Goal: Information Seeking & Learning: Learn about a topic

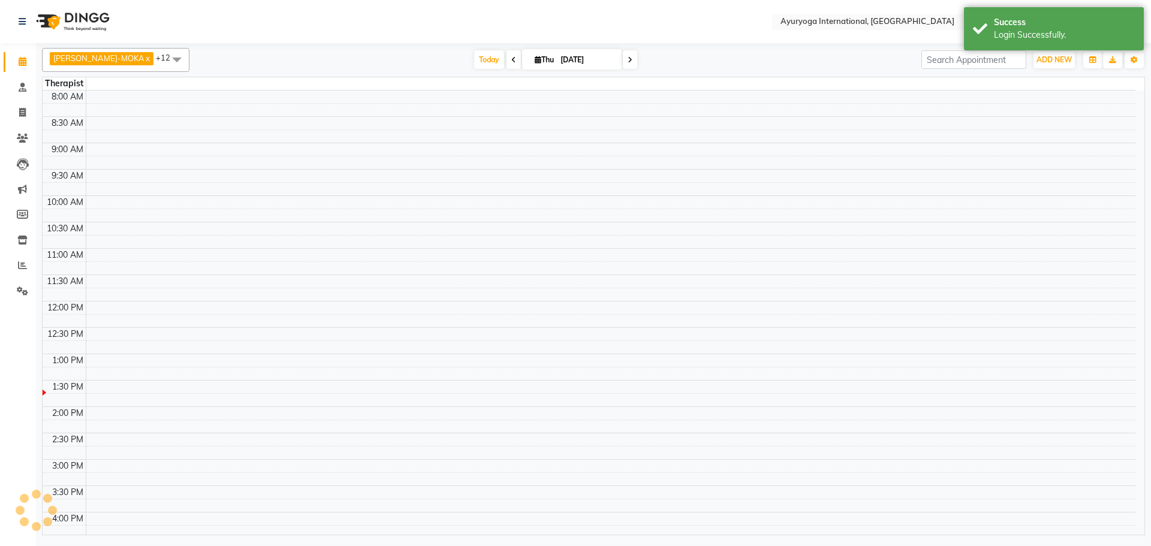
select select "en"
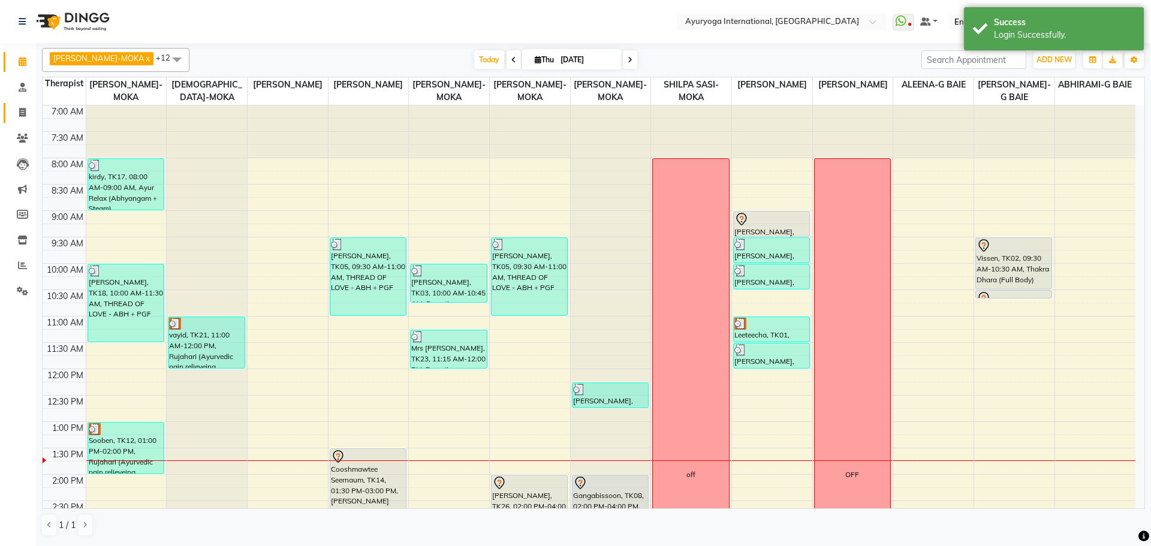
click at [25, 106] on link "Invoice" at bounding box center [18, 113] width 29 height 20
select select "service"
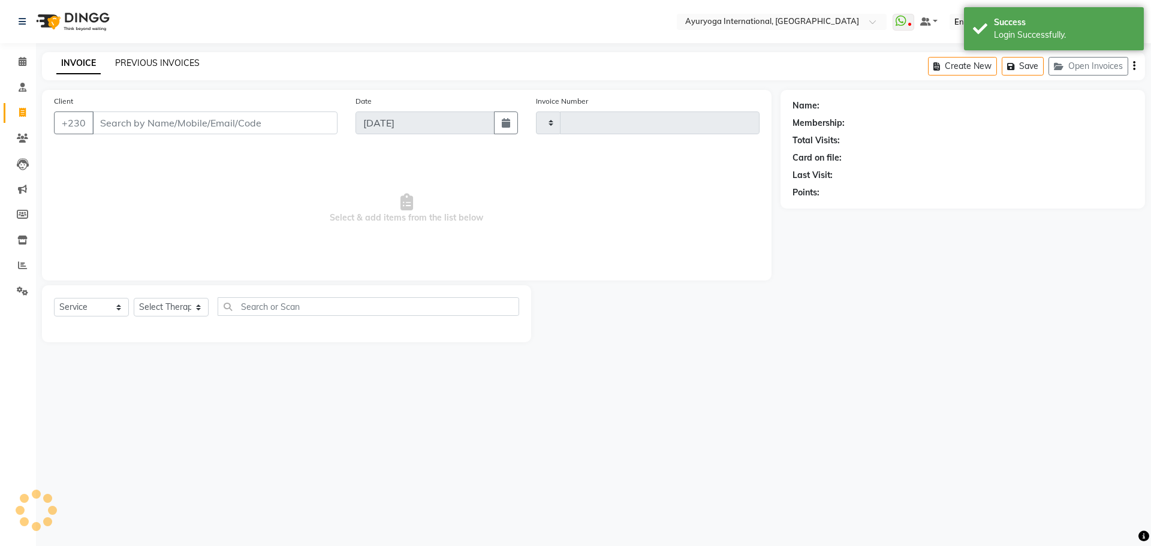
type input "5191"
click at [133, 66] on link "PREVIOUS INVOICES" at bounding box center [157, 63] width 85 height 11
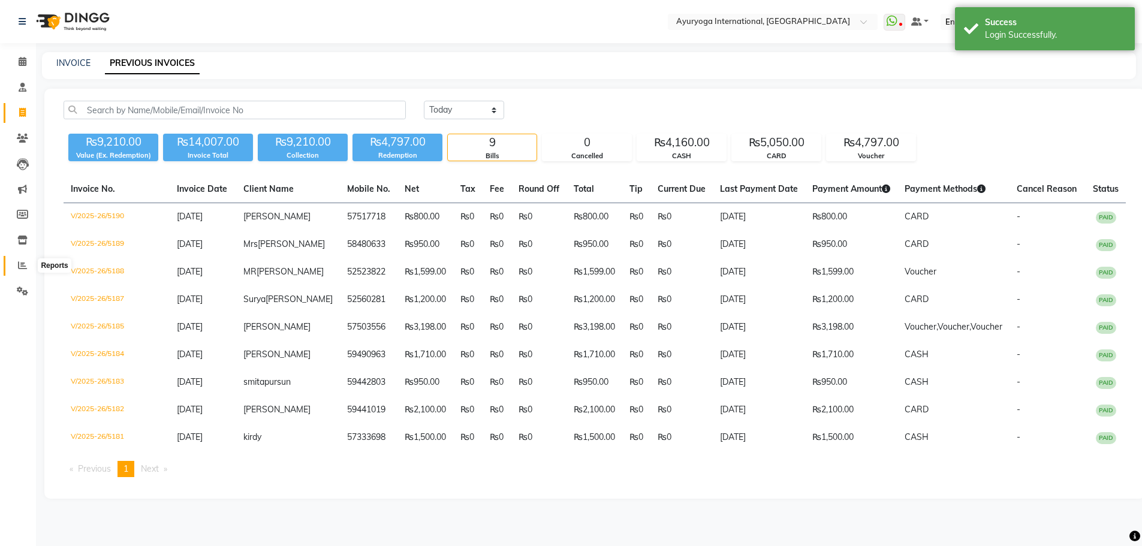
click at [15, 268] on span at bounding box center [22, 266] width 21 height 14
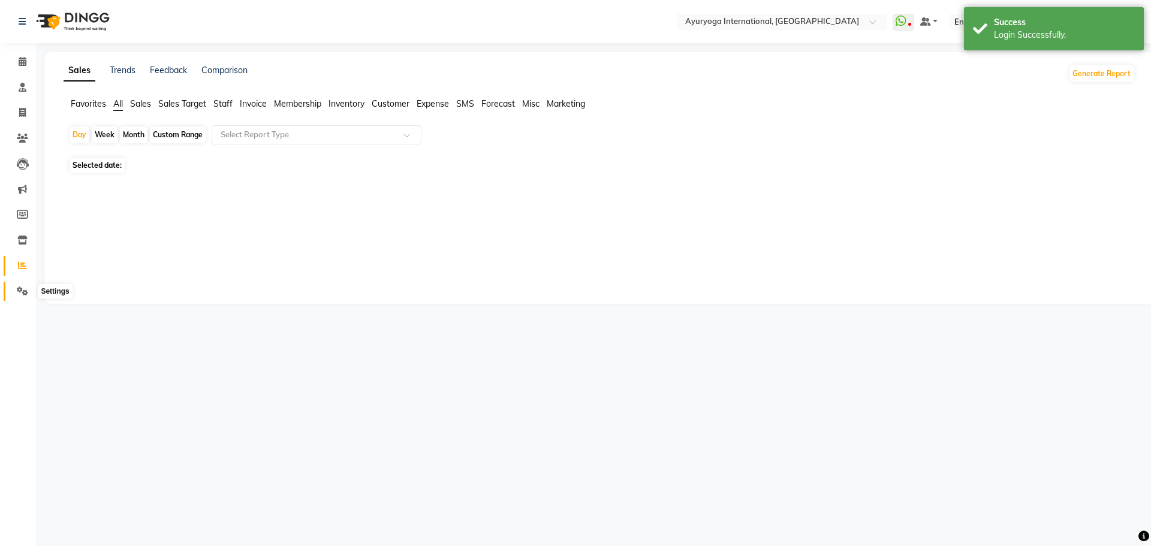
click at [20, 285] on span at bounding box center [22, 292] width 21 height 14
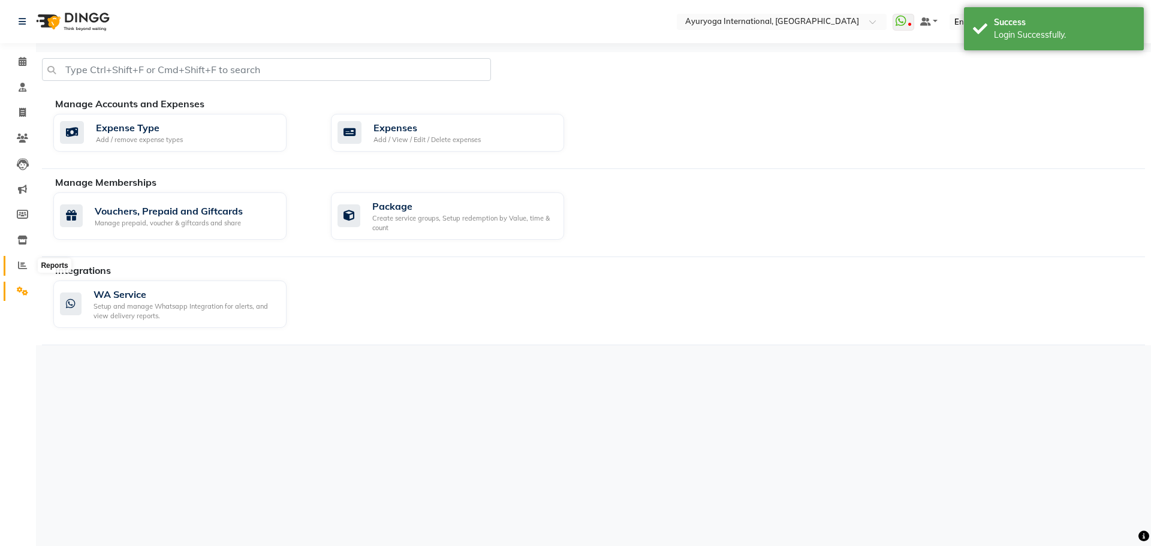
click at [17, 263] on span at bounding box center [22, 266] width 21 height 14
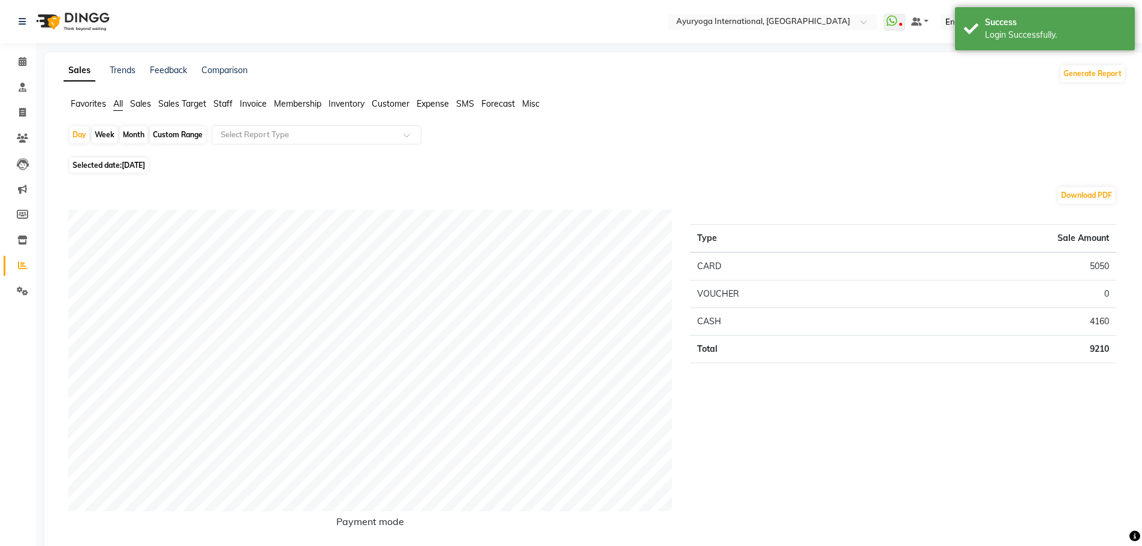
click at [145, 104] on span "Sales" at bounding box center [140, 103] width 21 height 11
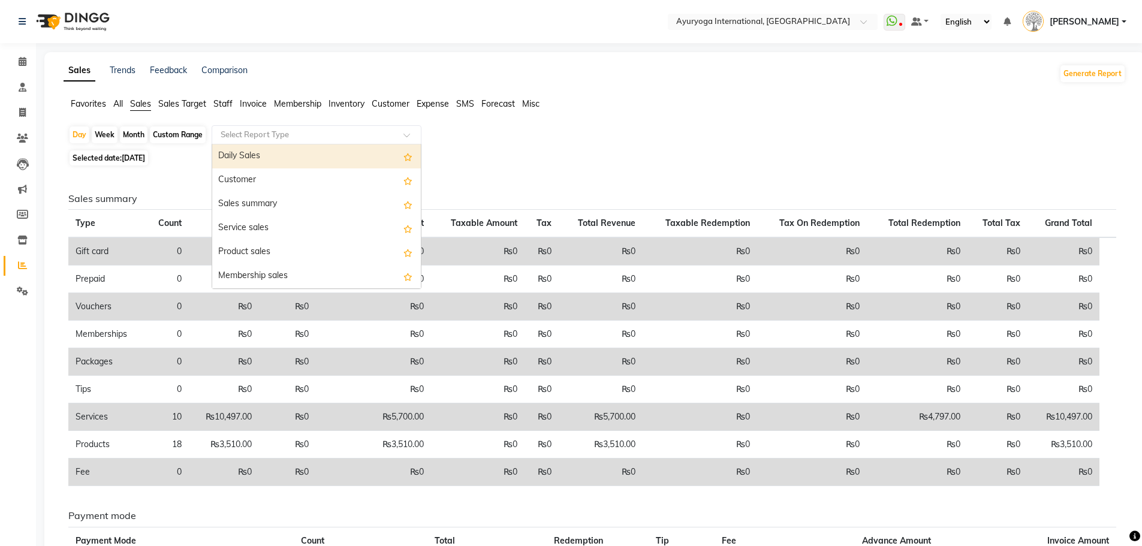
click at [246, 134] on input "text" at bounding box center [304, 135] width 173 height 12
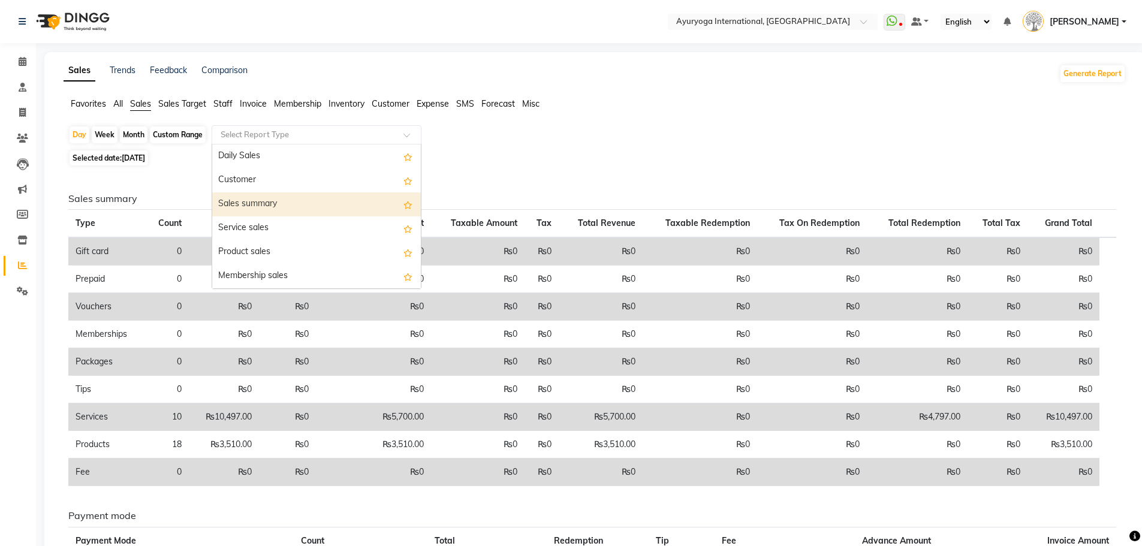
click at [263, 206] on div "Sales summary" at bounding box center [316, 204] width 209 height 24
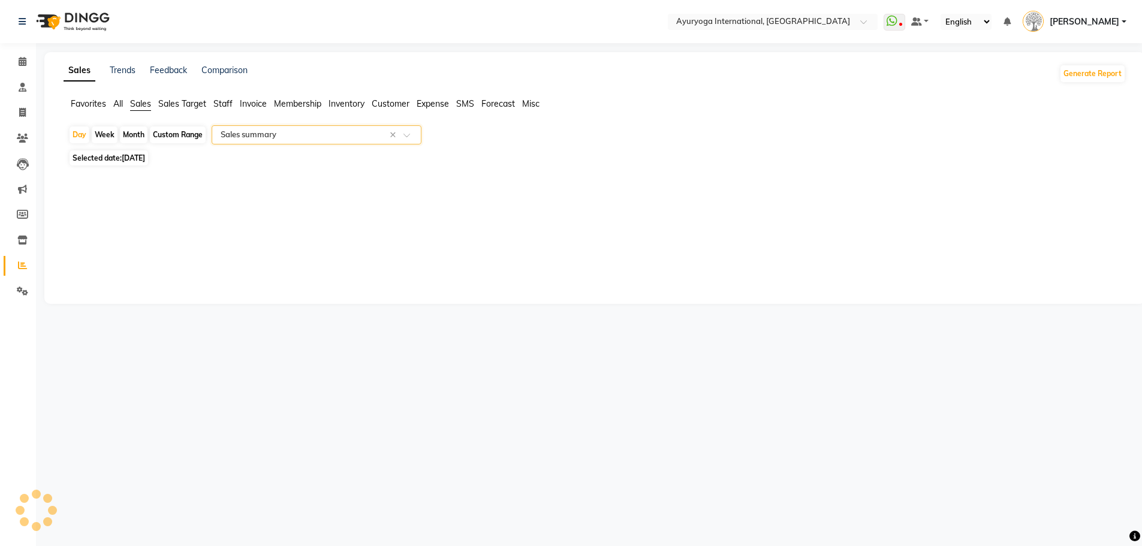
select select "full_report"
select select "csv"
click at [145, 157] on span "[DATE]" at bounding box center [133, 158] width 23 height 9
select select "9"
select select "2025"
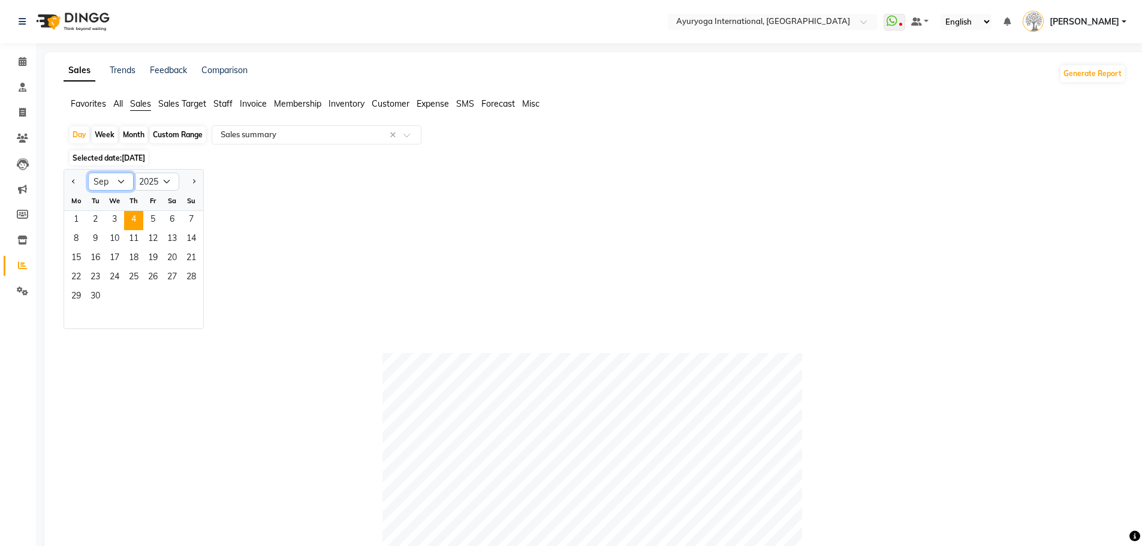
click at [116, 186] on select "Jan Feb Mar Apr May Jun [DATE] Aug Sep Oct Nov Dec" at bounding box center [111, 182] width 46 height 18
click at [88, 173] on select "Jan Feb Mar Apr May Jun [DATE] Aug Sep Oct Nov Dec" at bounding box center [111, 182] width 46 height 18
click at [100, 182] on select "Jan Feb Mar Apr May Jun [DATE] Aug Sep Oct Nov Dec" at bounding box center [111, 182] width 46 height 18
select select "8"
click at [88, 173] on select "Jan Feb Mar Apr May Jun [DATE] Aug Sep Oct Nov Dec" at bounding box center [111, 182] width 46 height 18
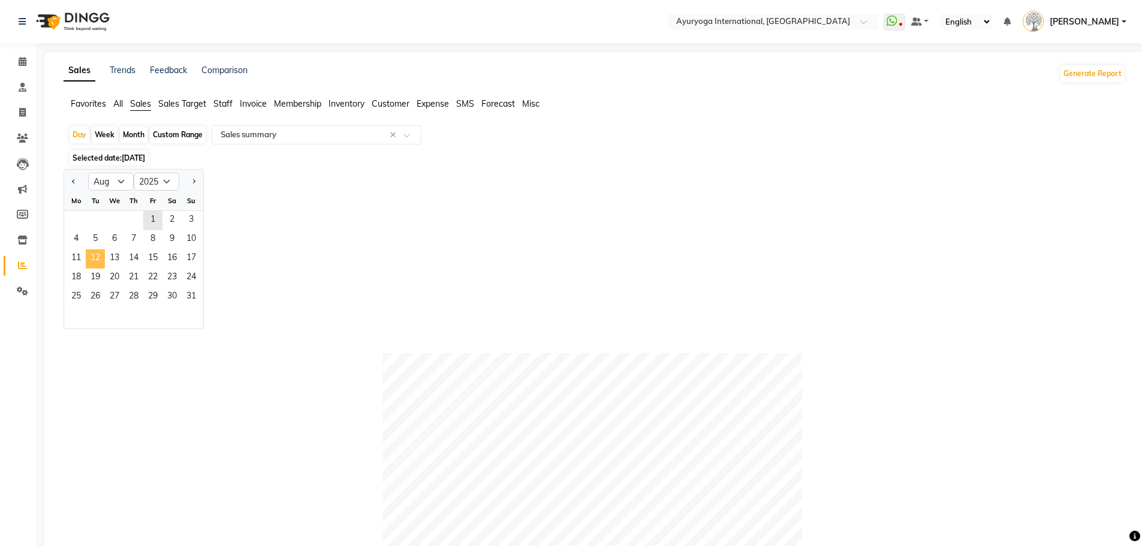
click at [101, 255] on span "12" at bounding box center [95, 258] width 19 height 19
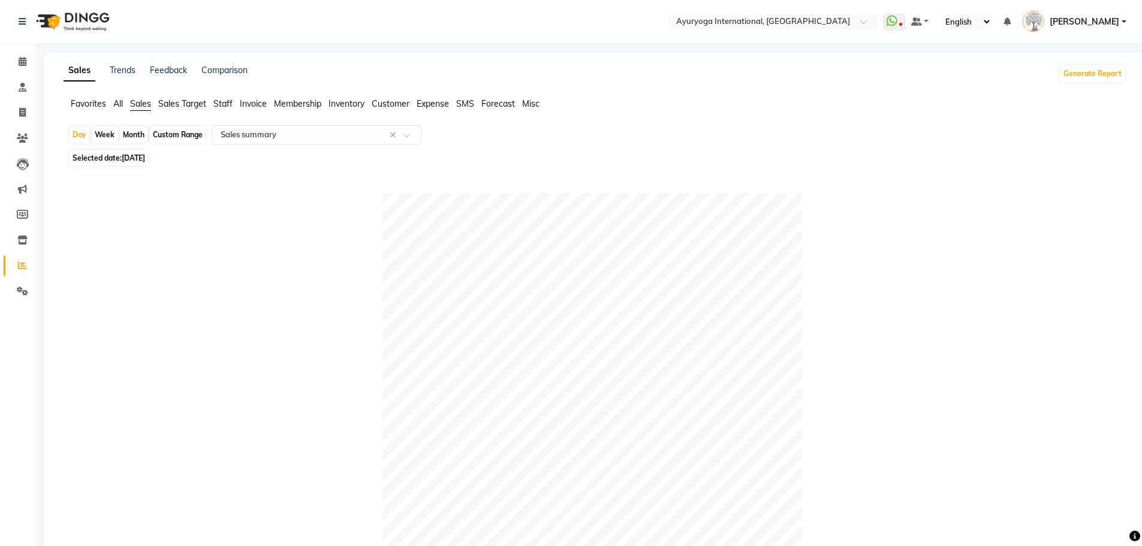
click at [145, 137] on div "Month" at bounding box center [134, 135] width 28 height 17
select select "8"
select select "2025"
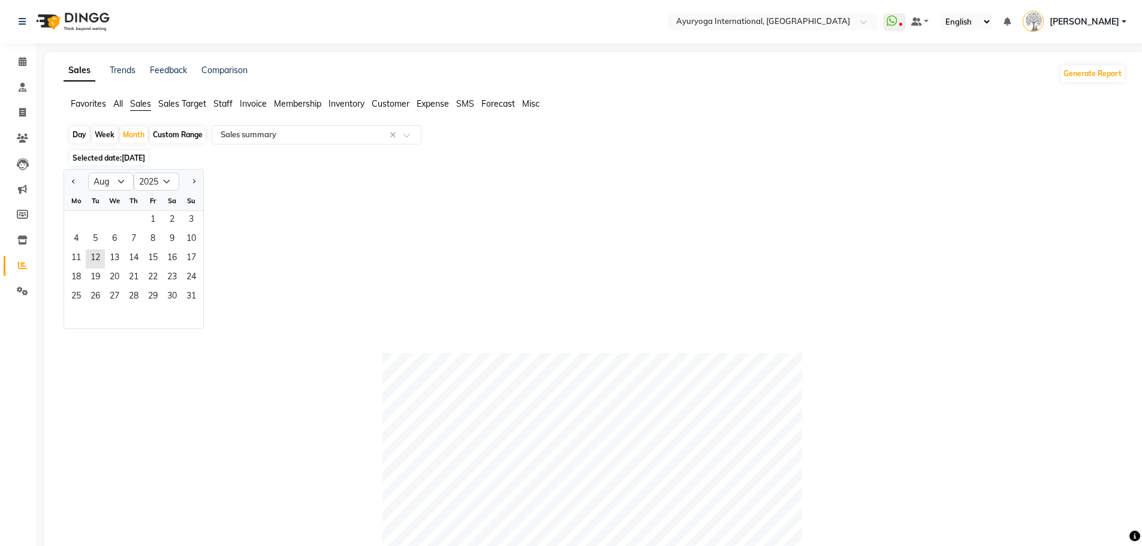
click at [149, 137] on div "Day Week Month Custom Range Select Report Type × Sales summary ×" at bounding box center [594, 136] width 1053 height 22
click at [162, 136] on div "Custom Range" at bounding box center [178, 135] width 56 height 17
select select "8"
select select "2025"
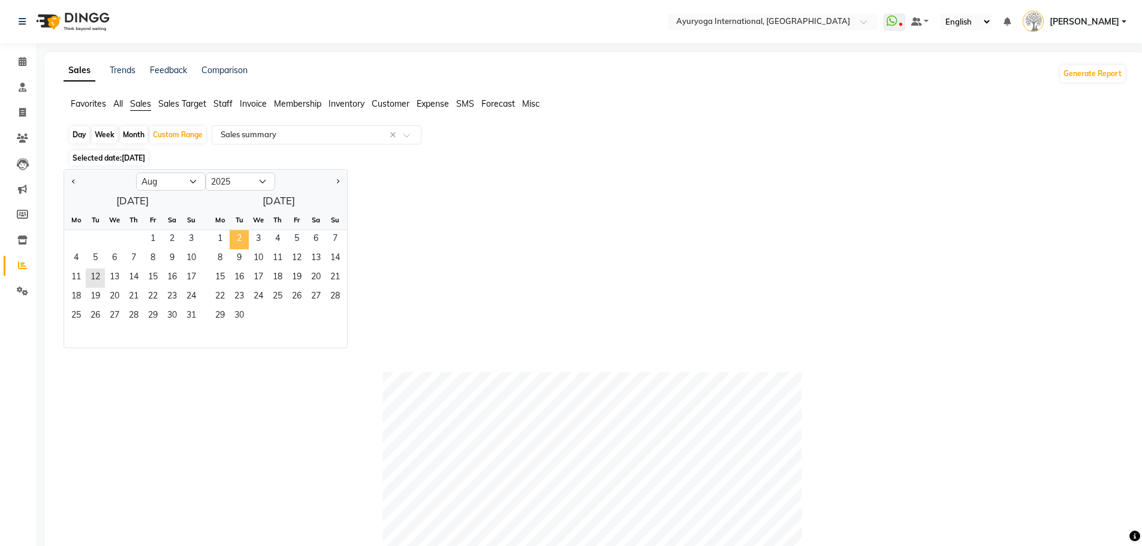
click at [232, 238] on span "2" at bounding box center [239, 239] width 19 height 19
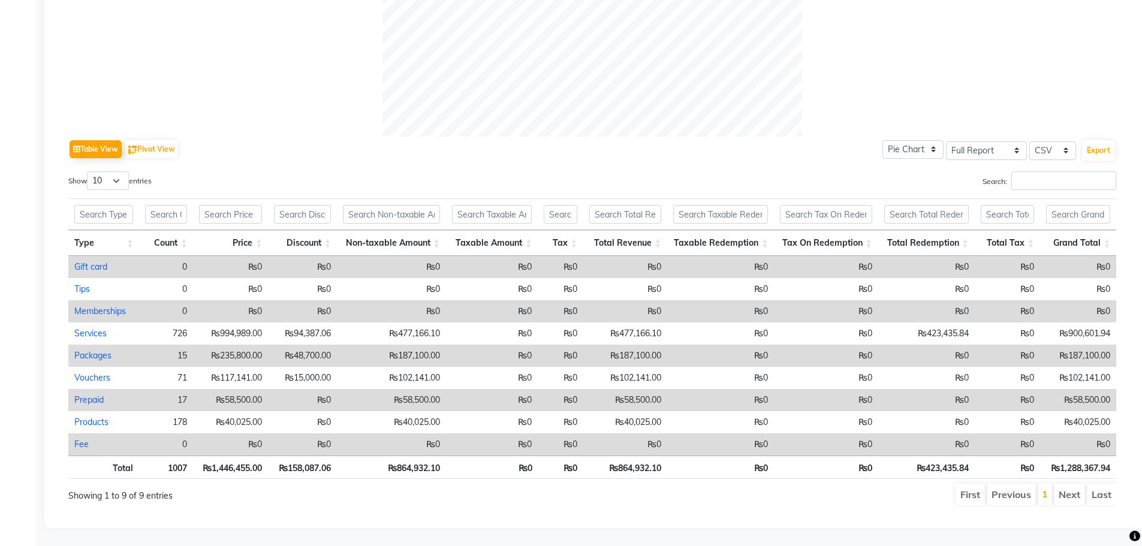
scroll to position [485, 0]
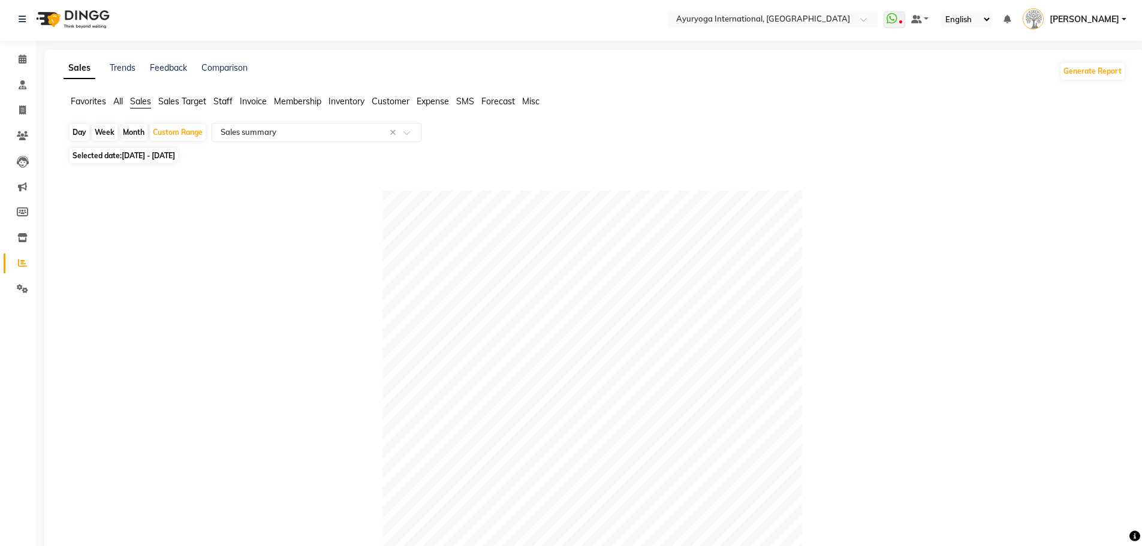
scroll to position [0, 0]
click at [254, 134] on input "text" at bounding box center [304, 135] width 173 height 12
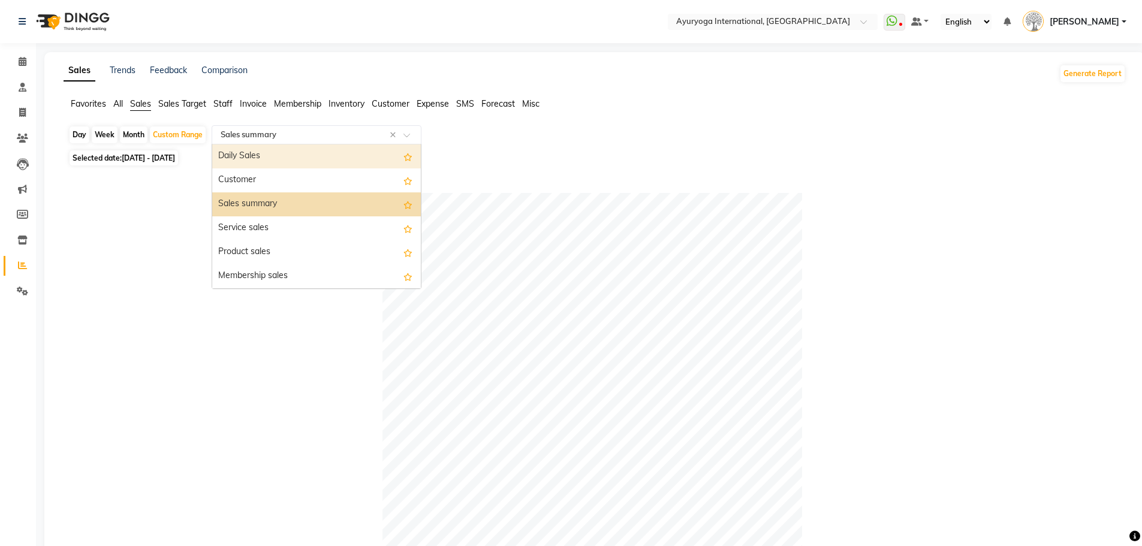
click at [272, 157] on div "Daily Sales" at bounding box center [316, 157] width 209 height 24
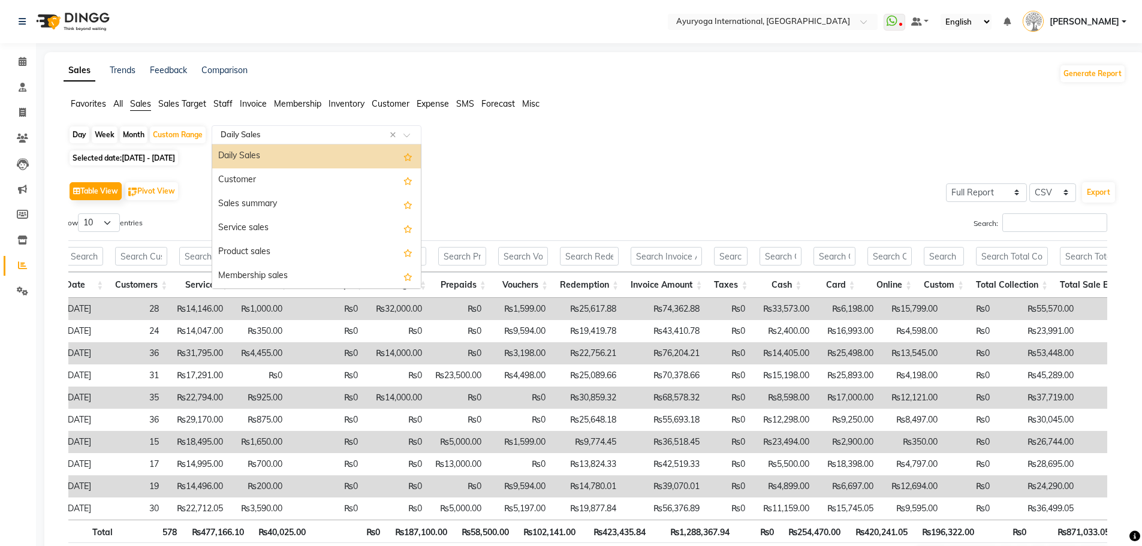
click at [232, 134] on input "text" at bounding box center [304, 135] width 173 height 12
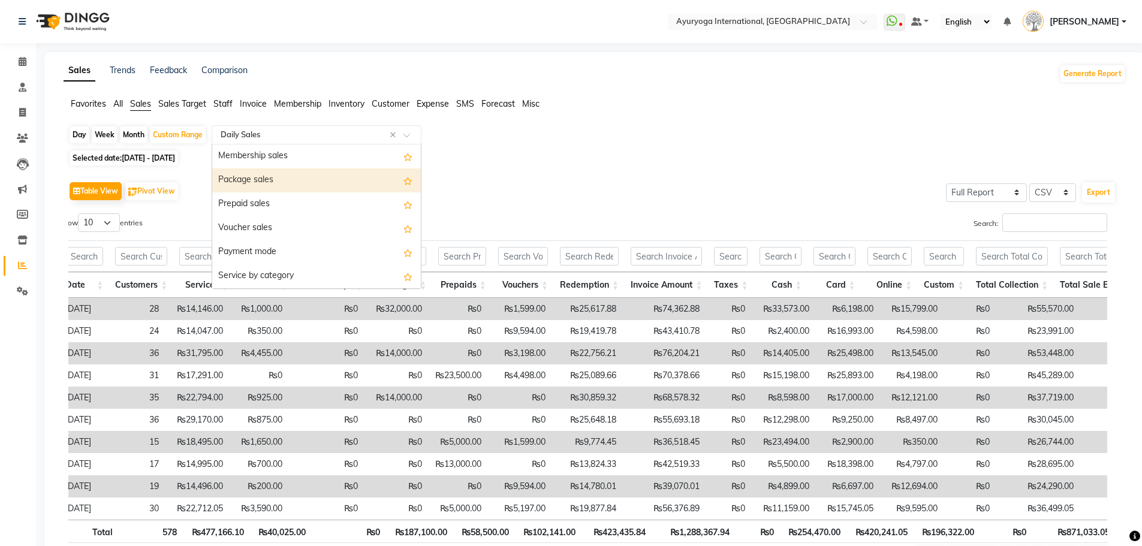
scroll to position [240, 0]
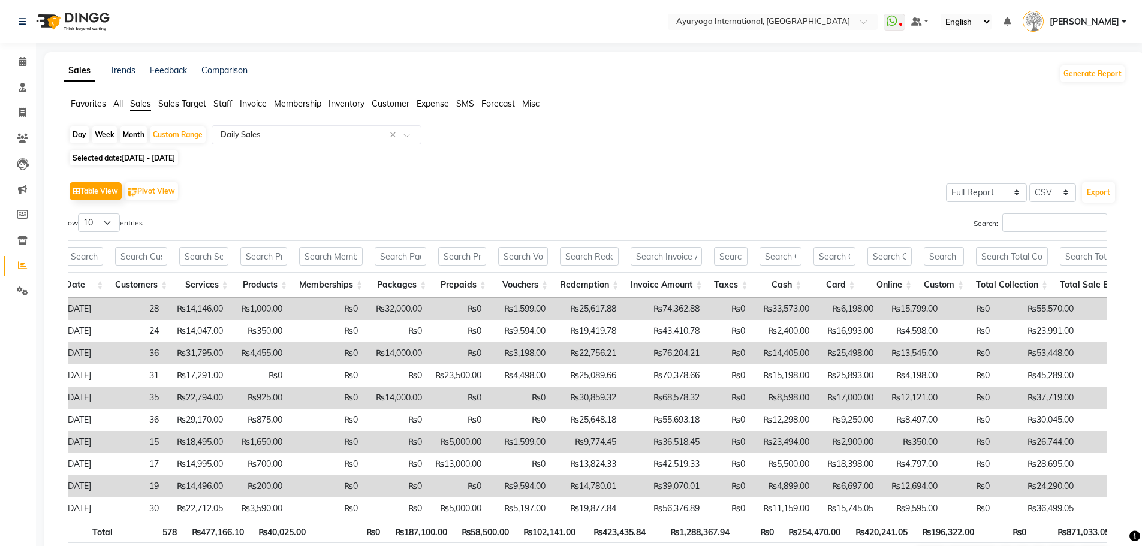
click at [478, 165] on div "Day Week Month Custom Range Select Report Type × Daily Sales × Selected date: […" at bounding box center [595, 352] width 1063 height 455
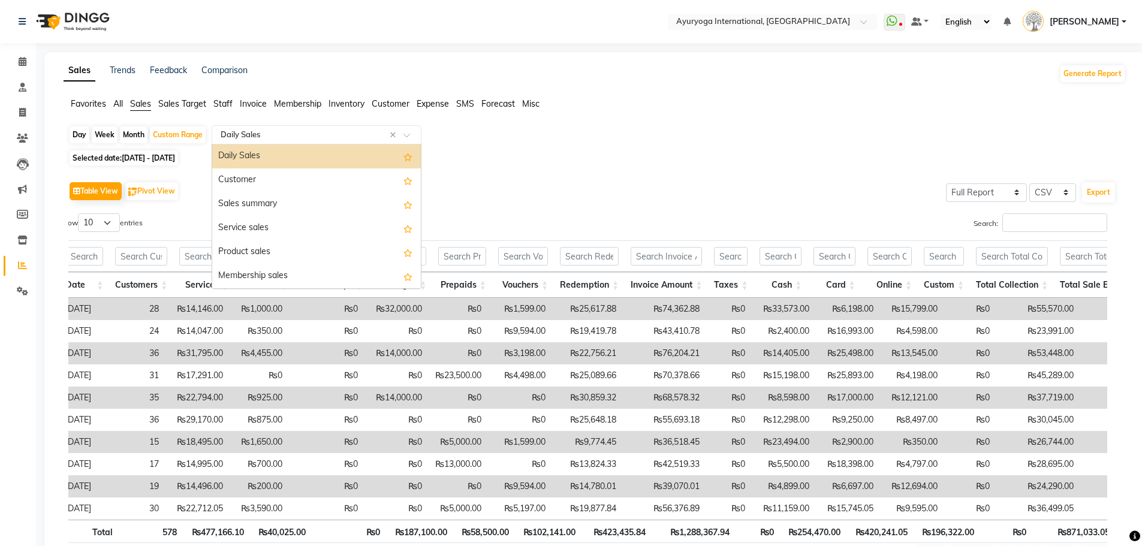
click at [239, 133] on input "text" at bounding box center [304, 135] width 173 height 12
click at [257, 194] on div "Sales summary" at bounding box center [316, 204] width 209 height 24
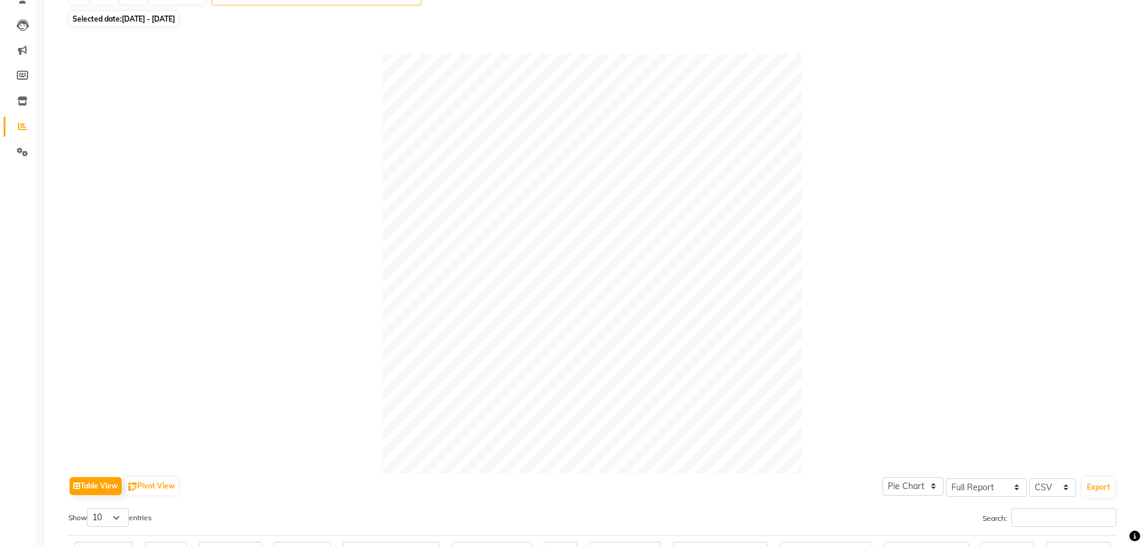
scroll to position [5, 0]
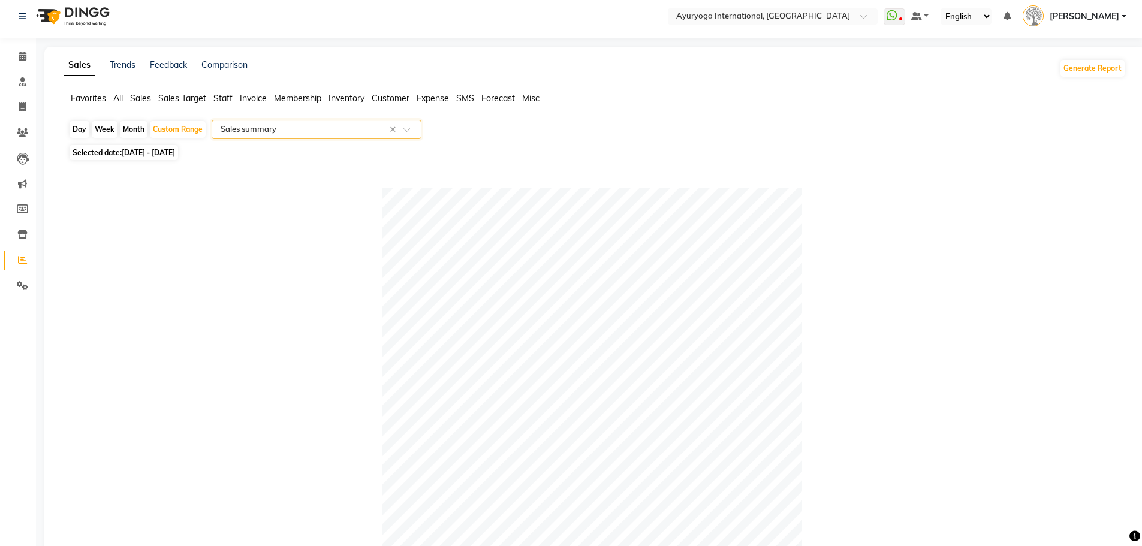
click at [175, 155] on span "[DATE] - [DATE]" at bounding box center [148, 152] width 53 height 9
select select "8"
select select "2025"
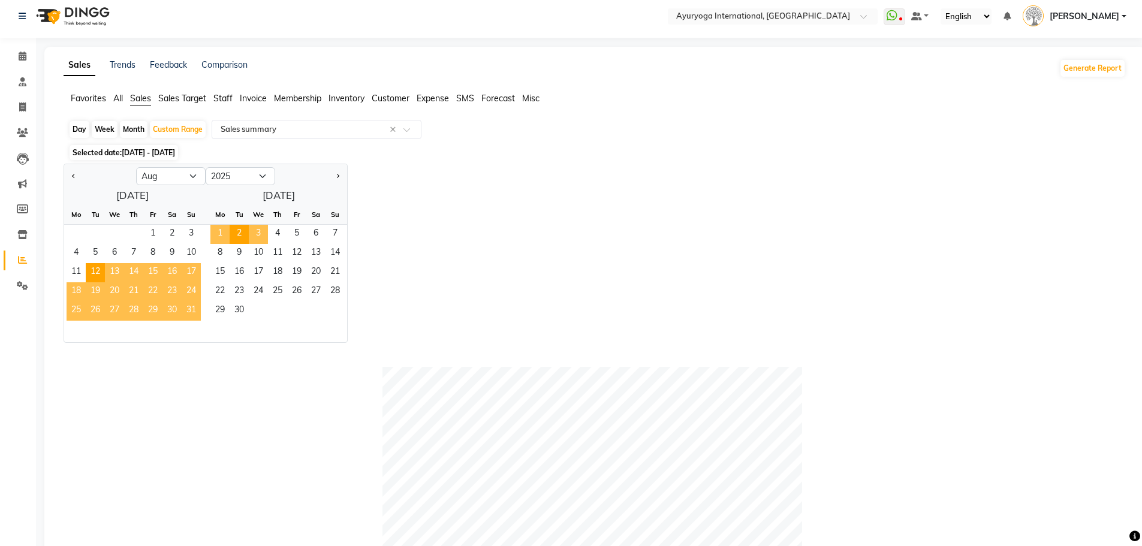
click at [256, 230] on span "3" at bounding box center [258, 234] width 19 height 19
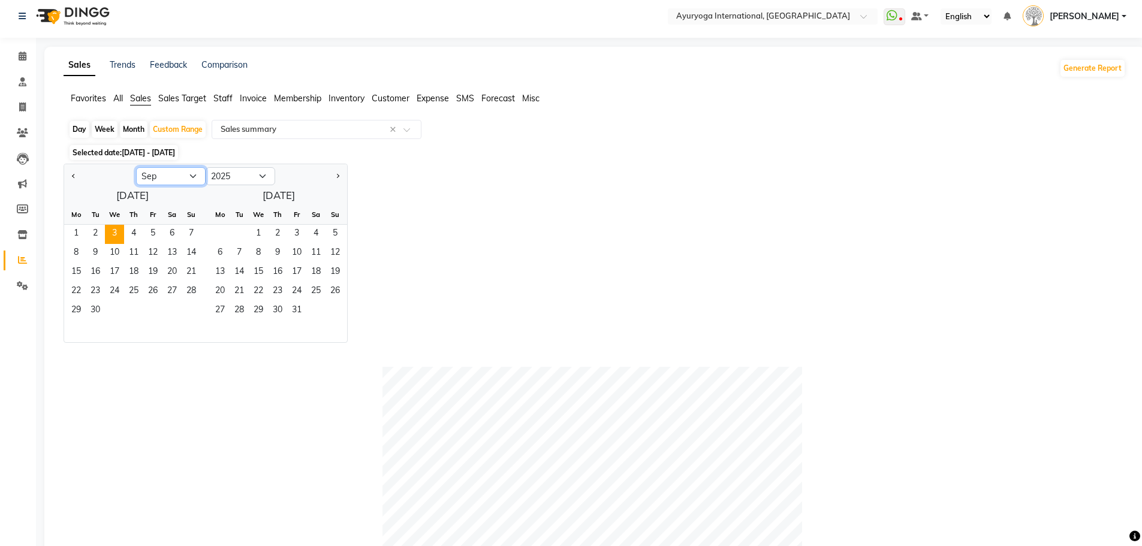
click at [153, 176] on select "Jan Feb Mar Apr May Jun [DATE] Aug Sep Oct Nov Dec" at bounding box center [171, 176] width 70 height 18
select select "8"
click at [136, 167] on select "Jan Feb Mar Apr May Jun [DATE] Aug Sep Oct Nov Dec" at bounding box center [171, 176] width 70 height 18
click at [98, 276] on span "12" at bounding box center [95, 272] width 19 height 19
click at [249, 228] on span "3" at bounding box center [258, 234] width 19 height 19
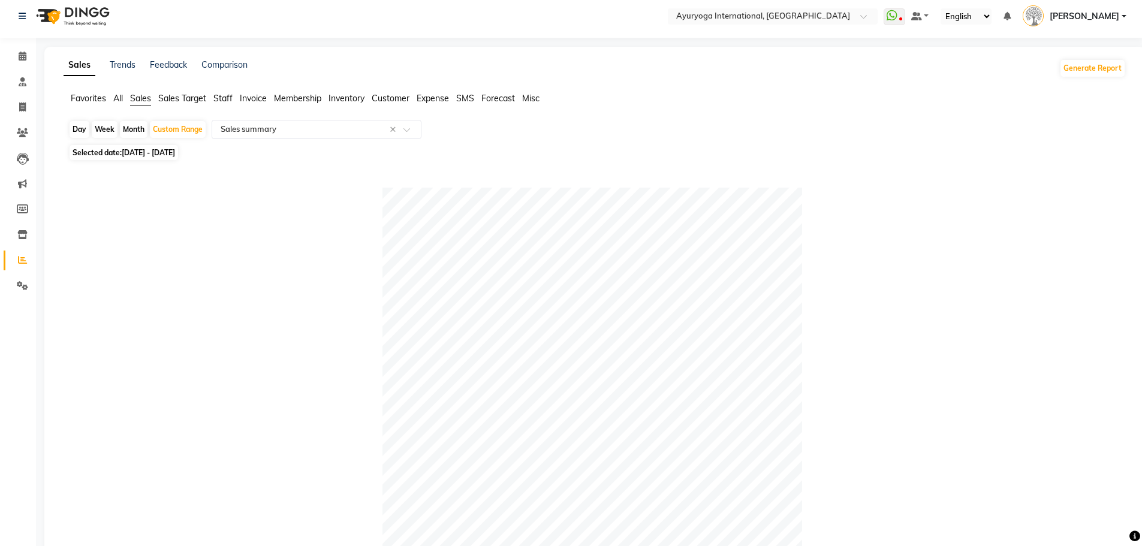
click at [78, 128] on div "Day" at bounding box center [80, 129] width 20 height 17
select select "8"
select select "2025"
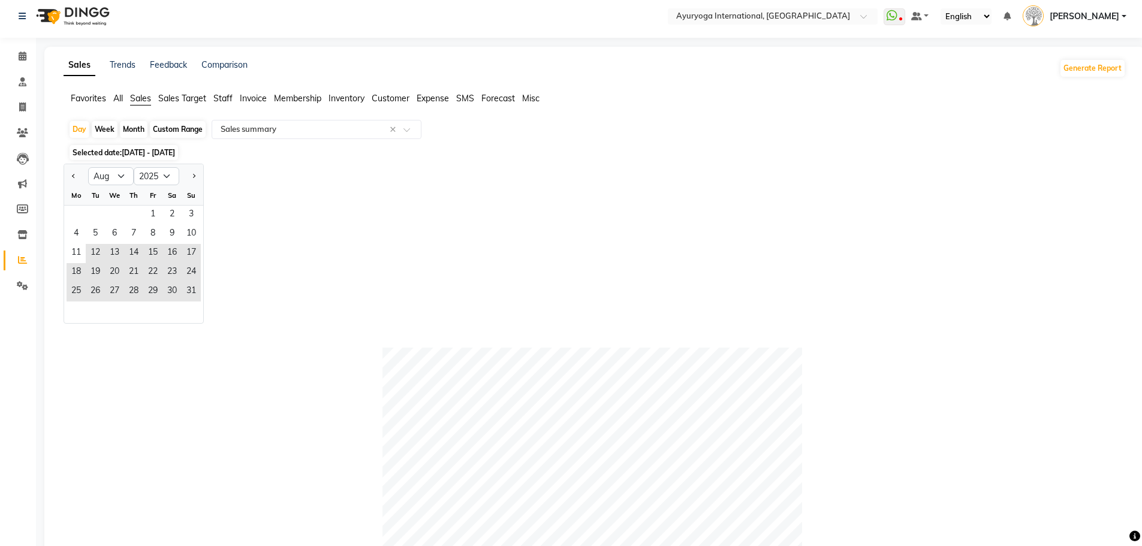
click at [171, 151] on span "[DATE] - [DATE]" at bounding box center [148, 152] width 53 height 9
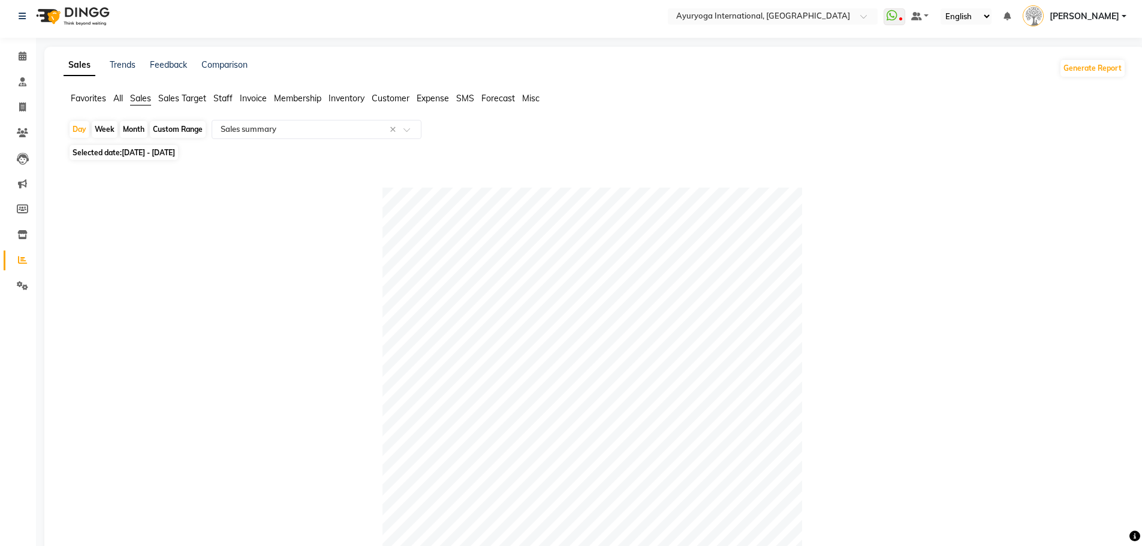
click at [106, 134] on div "Week" at bounding box center [105, 129] width 26 height 17
select select "8"
select select "2025"
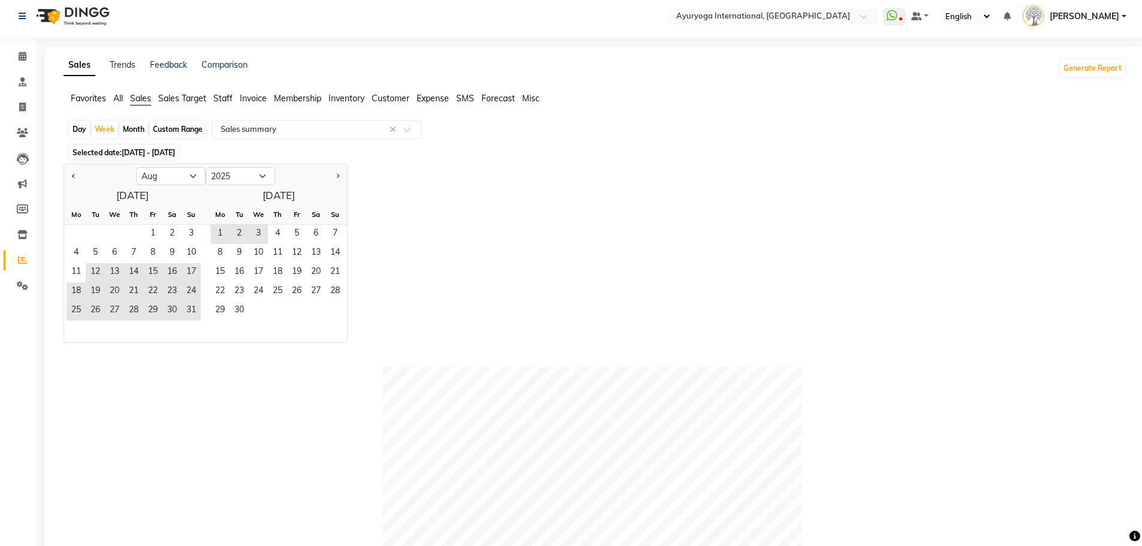
click at [87, 128] on div "Day" at bounding box center [80, 129] width 20 height 17
select select "8"
select select "2025"
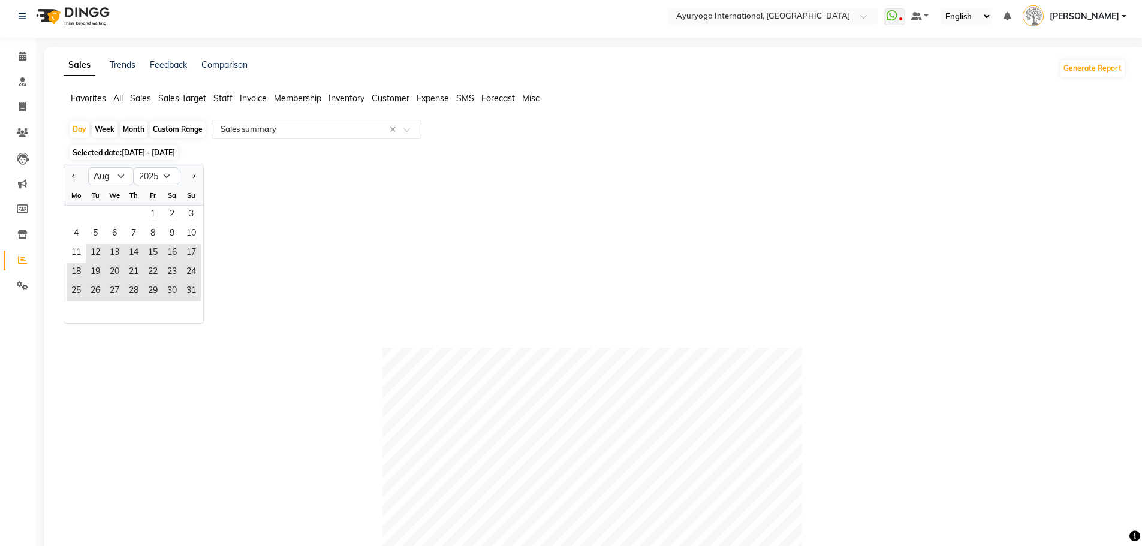
click at [125, 152] on span "[DATE] - [DATE]" at bounding box center [148, 152] width 53 height 9
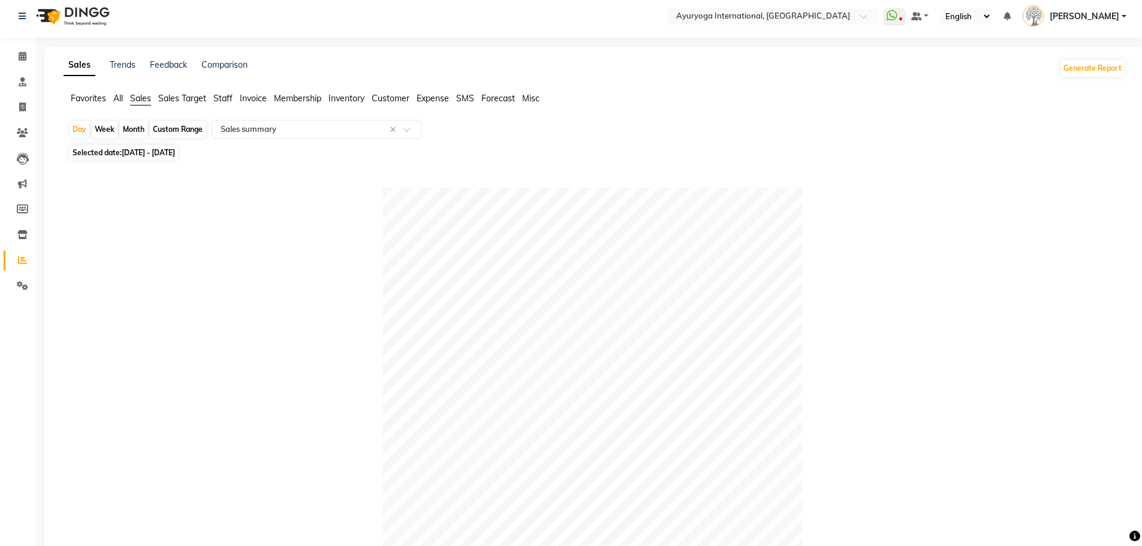
click at [125, 157] on span "[DATE] - [DATE]" at bounding box center [148, 152] width 53 height 9
select select "8"
select select "2025"
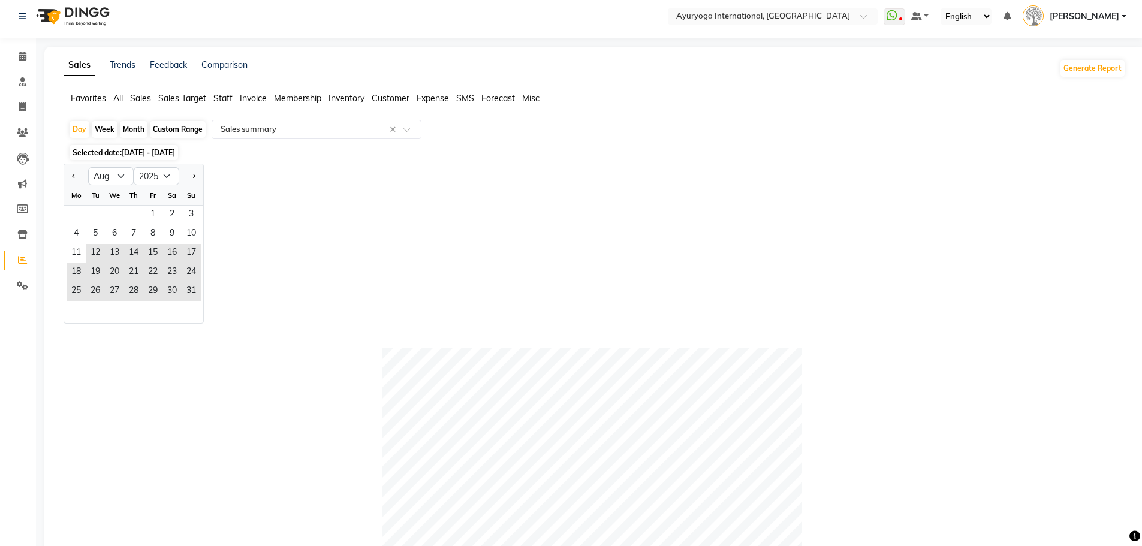
click at [130, 219] on div "1 2 3" at bounding box center [133, 215] width 139 height 19
click at [131, 240] on span "7" at bounding box center [133, 234] width 19 height 19
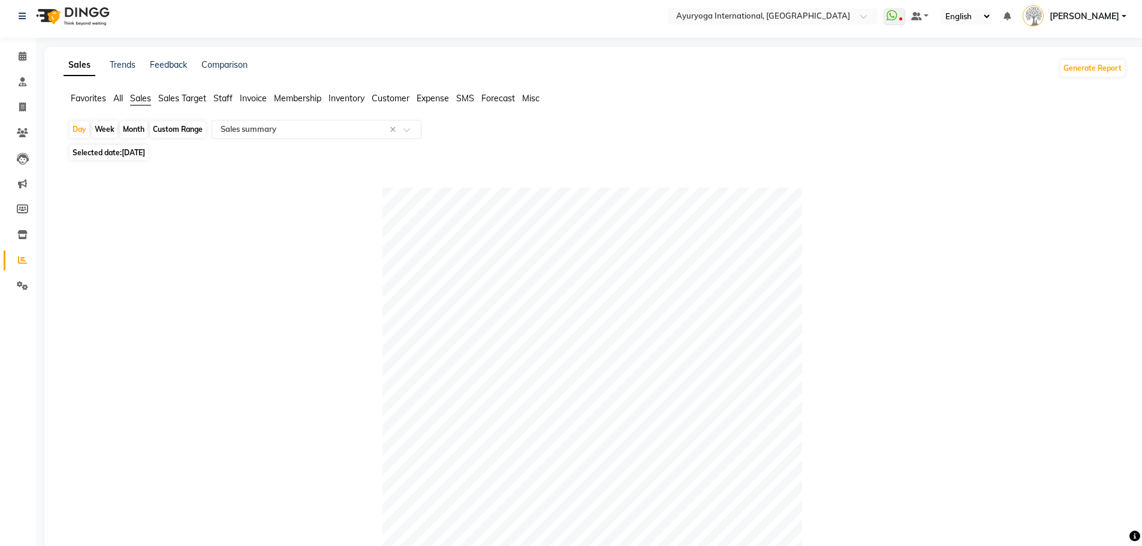
click at [130, 152] on span "[DATE]" at bounding box center [133, 152] width 23 height 9
select select "8"
select select "2025"
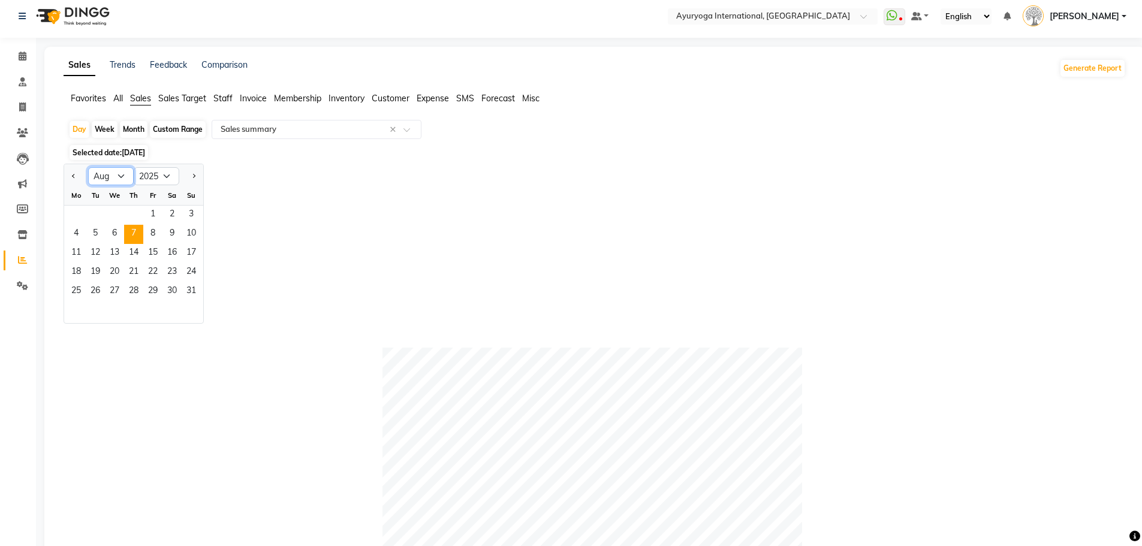
click at [111, 183] on select "Jan Feb Mar Apr May Jun [DATE] Aug Sep Oct Nov Dec" at bounding box center [111, 176] width 46 height 18
select select "9"
click at [88, 167] on select "Jan Feb Mar Apr May Jun [DATE] Aug Sep Oct Nov Dec" at bounding box center [111, 176] width 46 height 18
click at [113, 219] on span "3" at bounding box center [114, 215] width 19 height 19
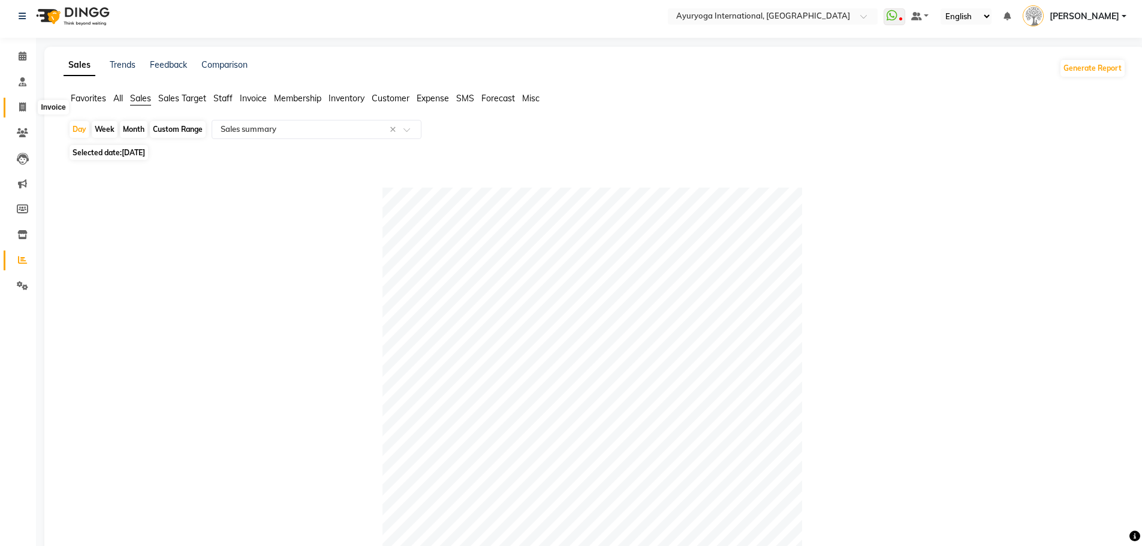
click at [26, 112] on span at bounding box center [22, 108] width 21 height 14
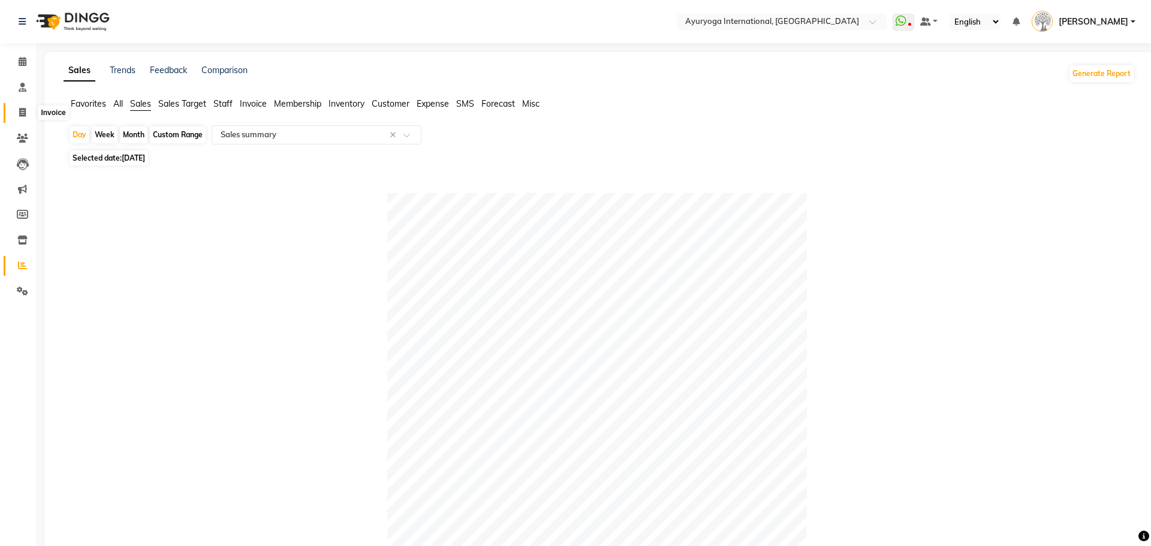
select select "service"
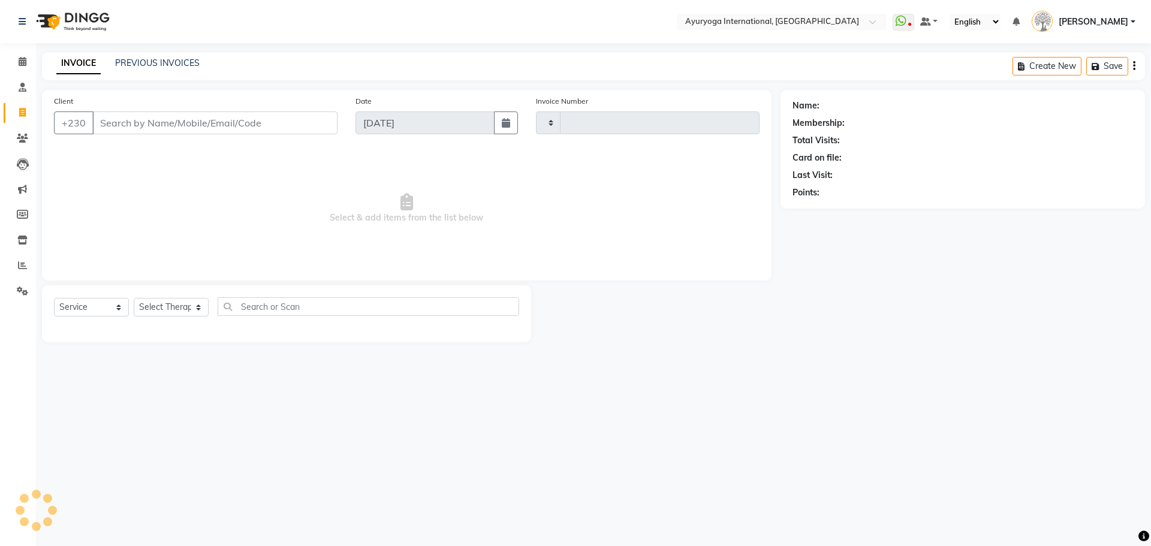
type input "5191"
select select "730"
click at [177, 64] on link "PREVIOUS INVOICES" at bounding box center [157, 63] width 85 height 11
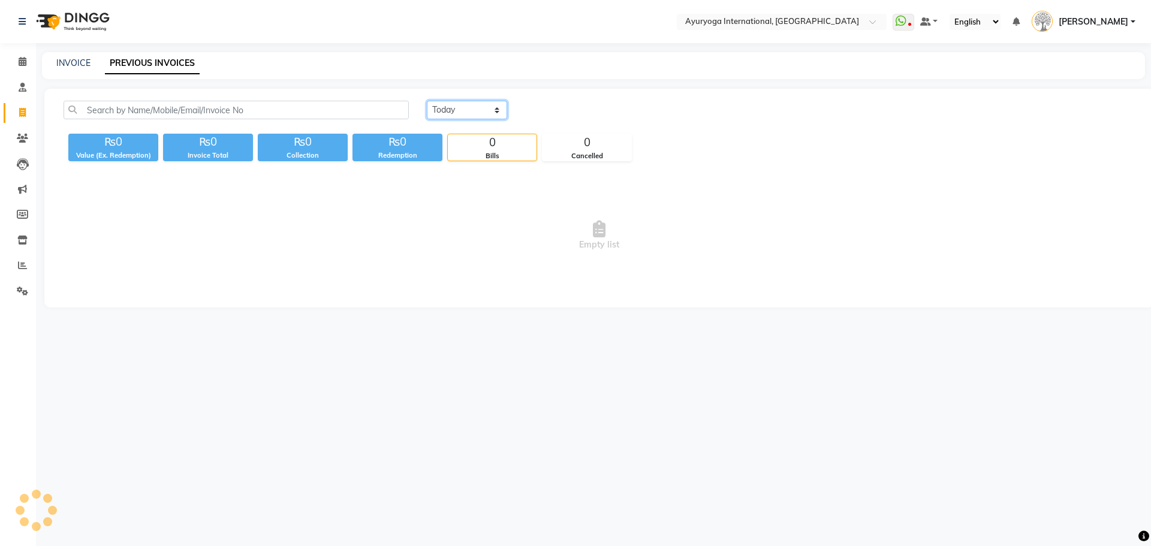
click at [458, 102] on select "[DATE] [DATE] Custom Range" at bounding box center [467, 110] width 80 height 19
select select "[DATE]"
click at [427, 101] on select "[DATE] [DATE] Custom Range" at bounding box center [467, 110] width 80 height 19
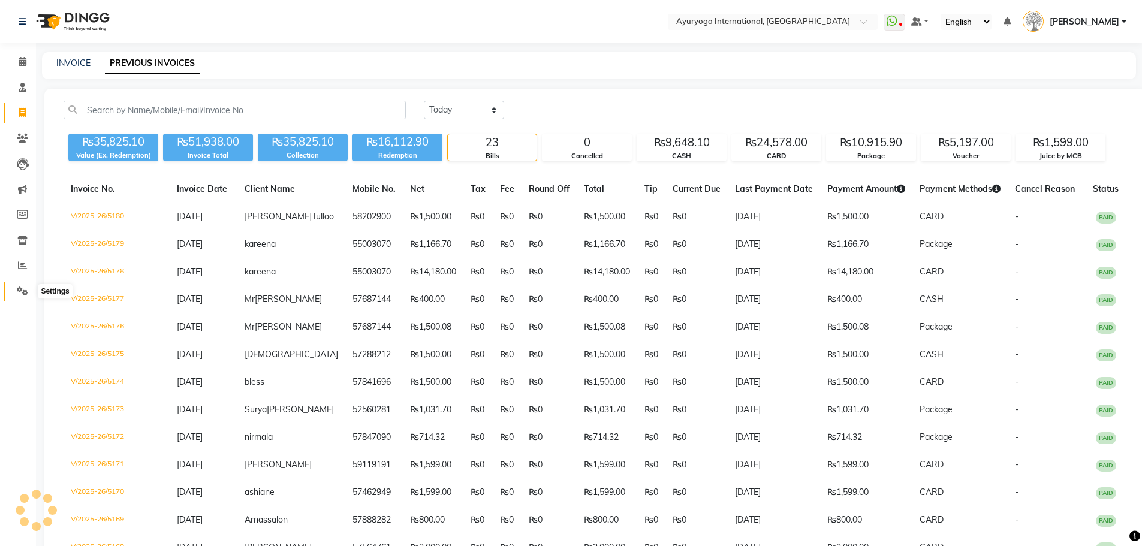
click at [25, 288] on icon at bounding box center [22, 291] width 11 height 9
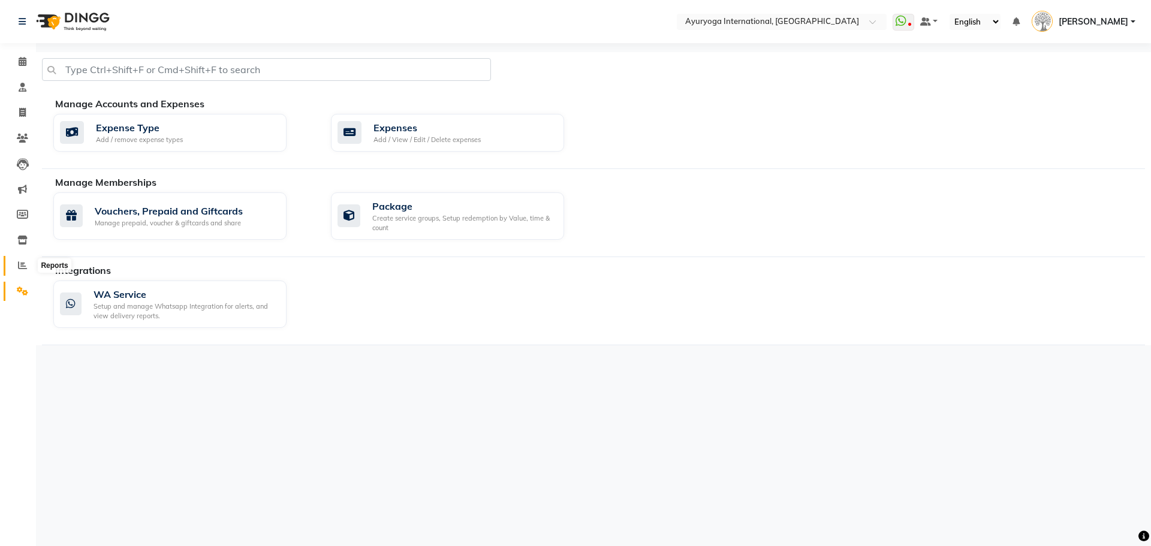
click at [26, 267] on icon at bounding box center [22, 265] width 9 height 9
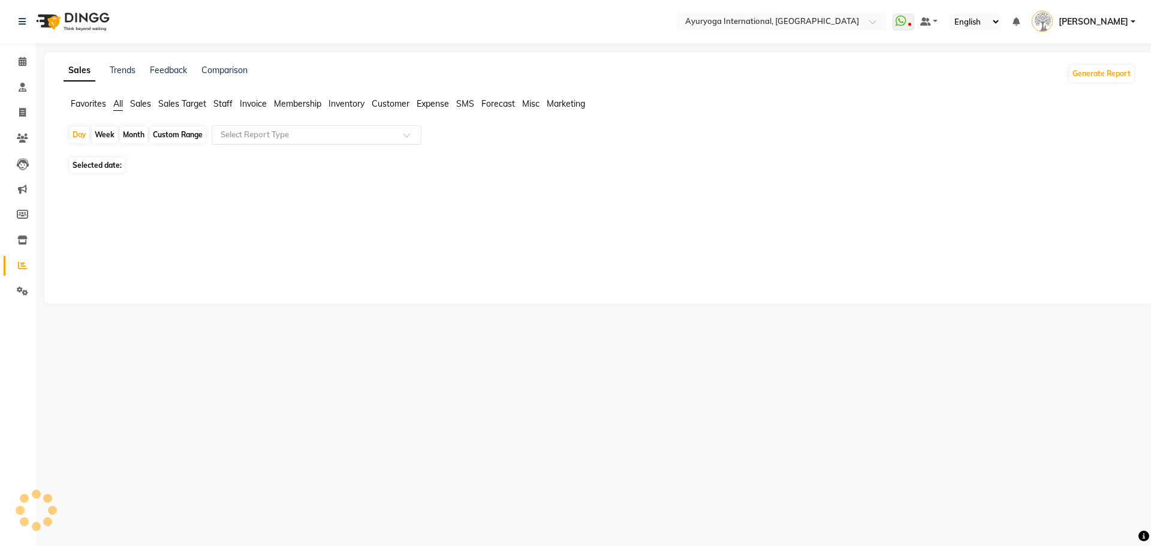
click at [239, 130] on input "text" at bounding box center [304, 135] width 173 height 12
click at [146, 107] on span "Sales" at bounding box center [140, 103] width 21 height 11
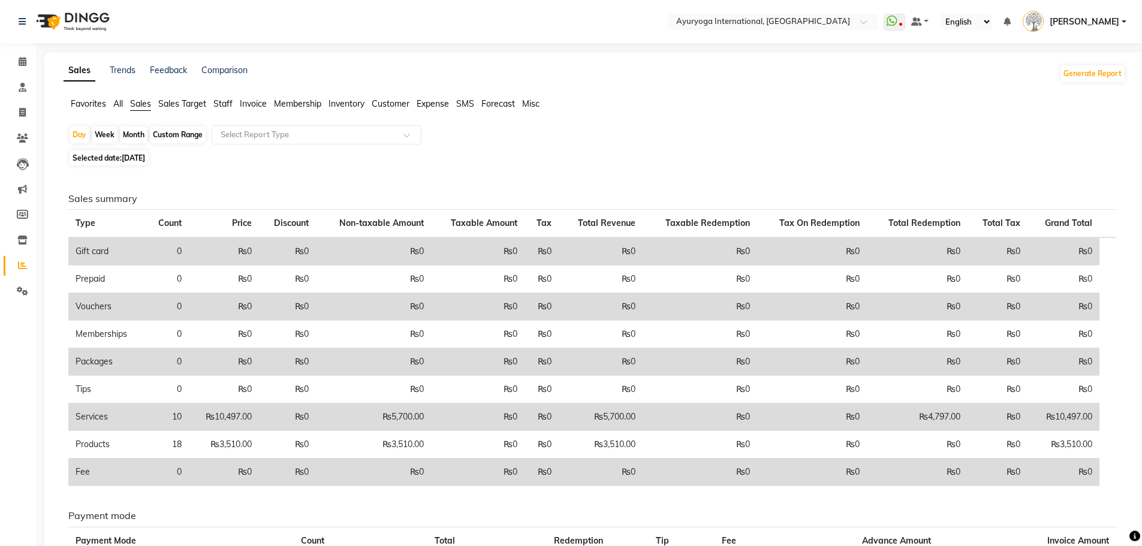
click at [252, 124] on app-reports "Favorites All Sales Sales Target Staff Invoice Membership Inventory Customer Ex…" at bounding box center [594, 385] width 1077 height 574
click at [254, 130] on input "text" at bounding box center [304, 135] width 173 height 12
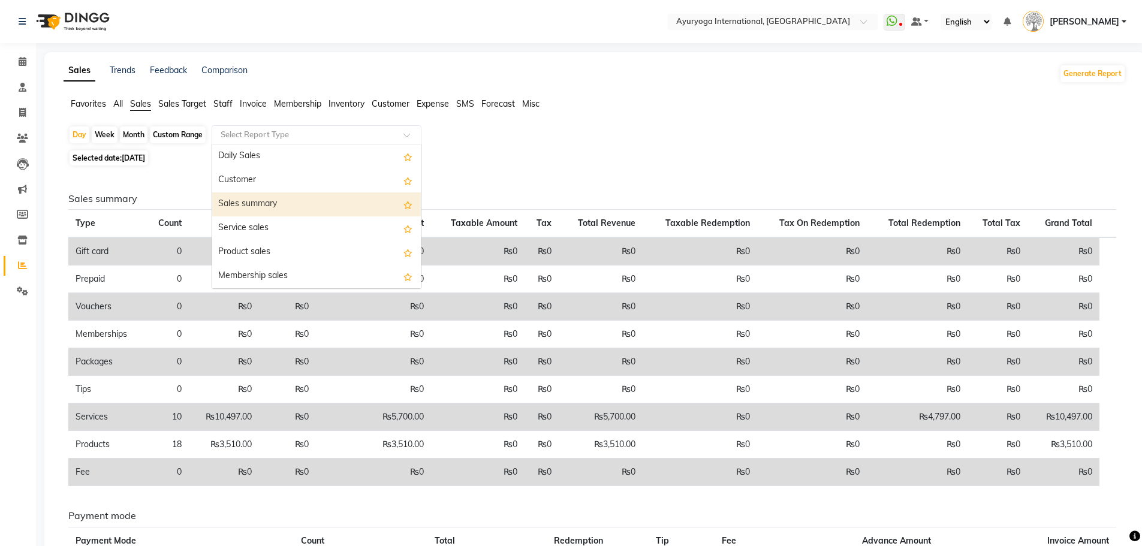
click at [264, 203] on div "Sales summary" at bounding box center [316, 204] width 209 height 24
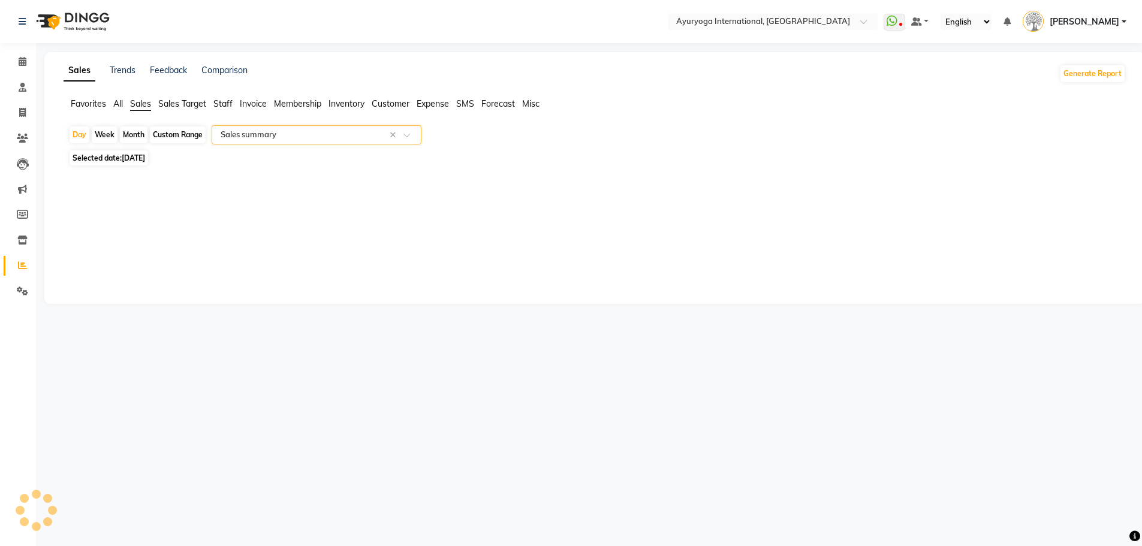
select select "full_report"
select select "csv"
click at [240, 130] on input "text" at bounding box center [304, 135] width 173 height 12
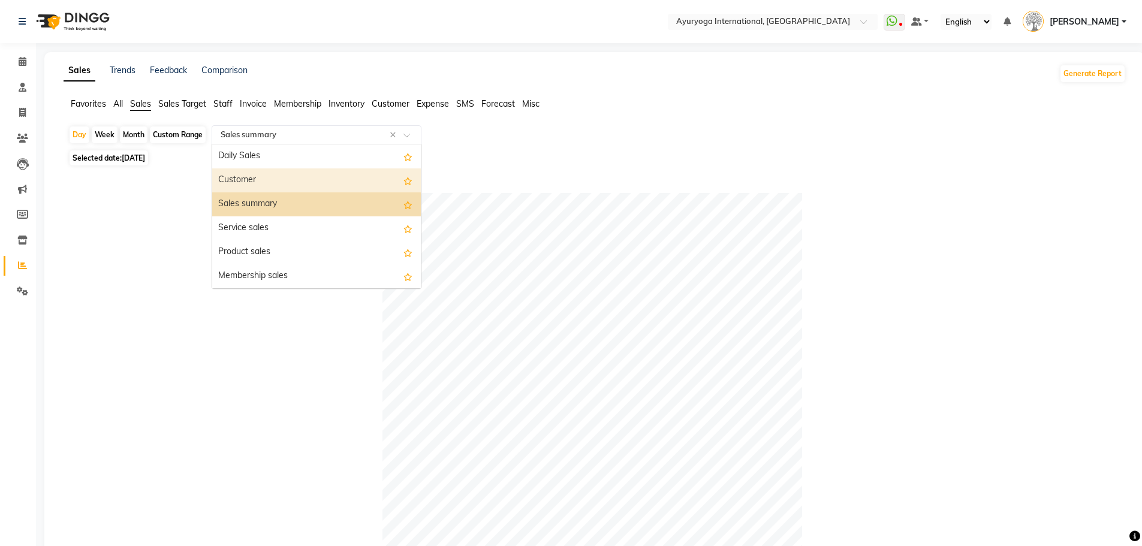
click at [258, 157] on div "Daily Sales" at bounding box center [316, 157] width 209 height 24
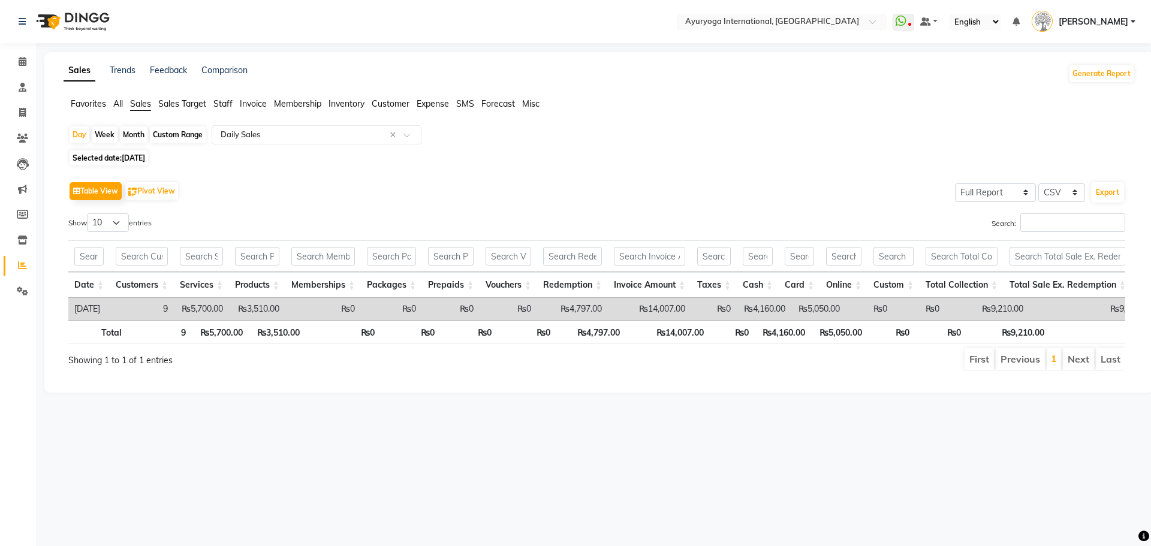
click at [112, 151] on span "Selected date: [DATE]" at bounding box center [109, 158] width 79 height 15
select select "9"
select select "2025"
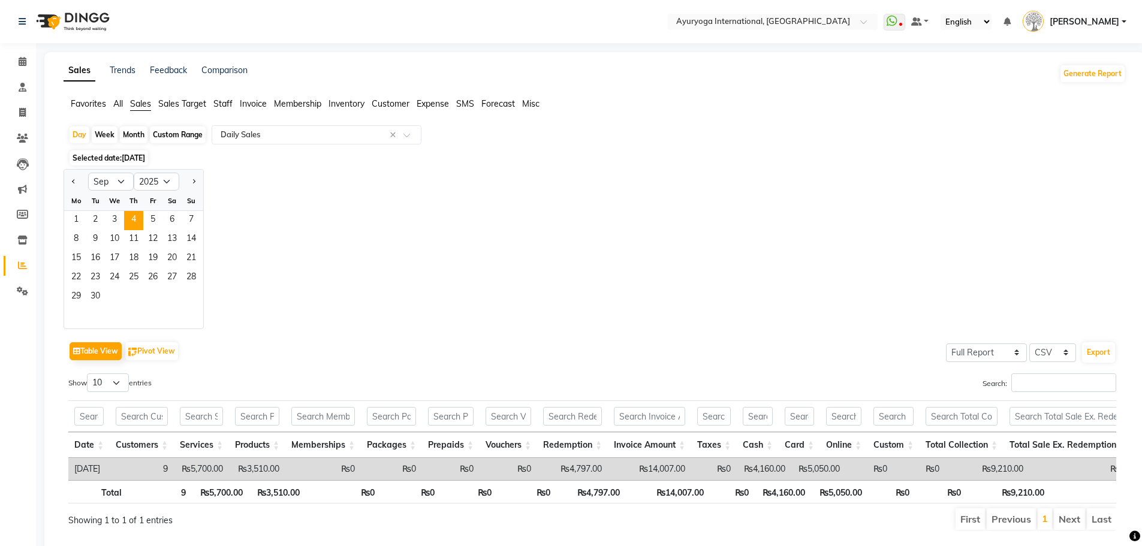
click at [172, 134] on div "Custom Range" at bounding box center [178, 135] width 56 height 17
select select "9"
select select "2025"
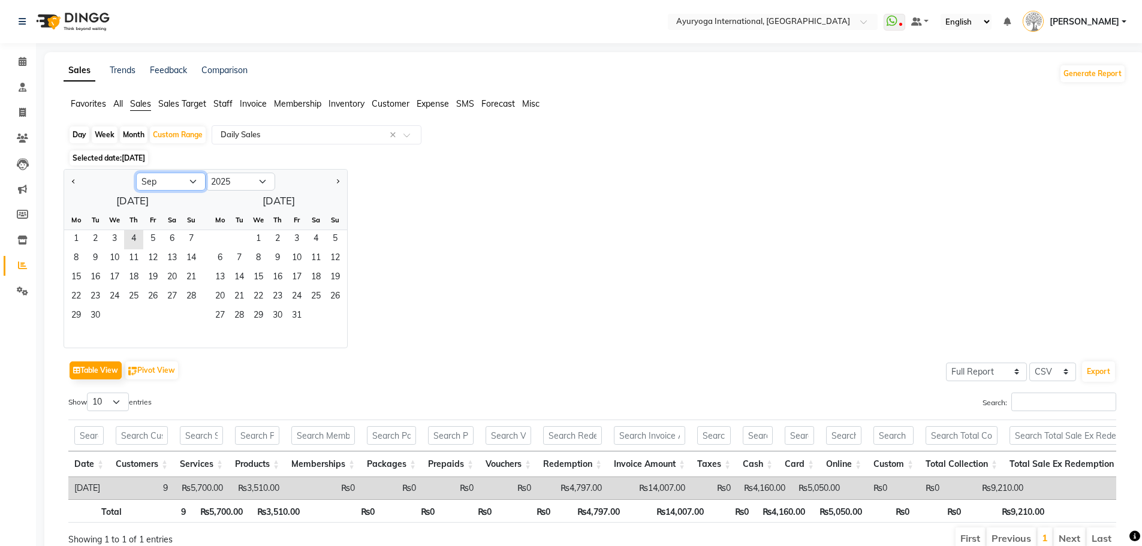
click at [155, 177] on select "Jan Feb Mar Apr May Jun [DATE] Aug Sep Oct Nov Dec" at bounding box center [171, 182] width 70 height 18
select select "8"
click at [136, 173] on select "Jan Feb Mar Apr May Jun [DATE] Aug Sep Oct Nov Dec" at bounding box center [171, 182] width 70 height 18
click at [97, 267] on ngb-datepicker-month "Mo Tu We Th Fr Sa Su 1 2 3 4 5 6 7 8 9 10 11 12 13 14 15 16 17 18 19 20 21 22 2…" at bounding box center [132, 278] width 137 height 137
click at [97, 278] on span "12" at bounding box center [95, 278] width 19 height 19
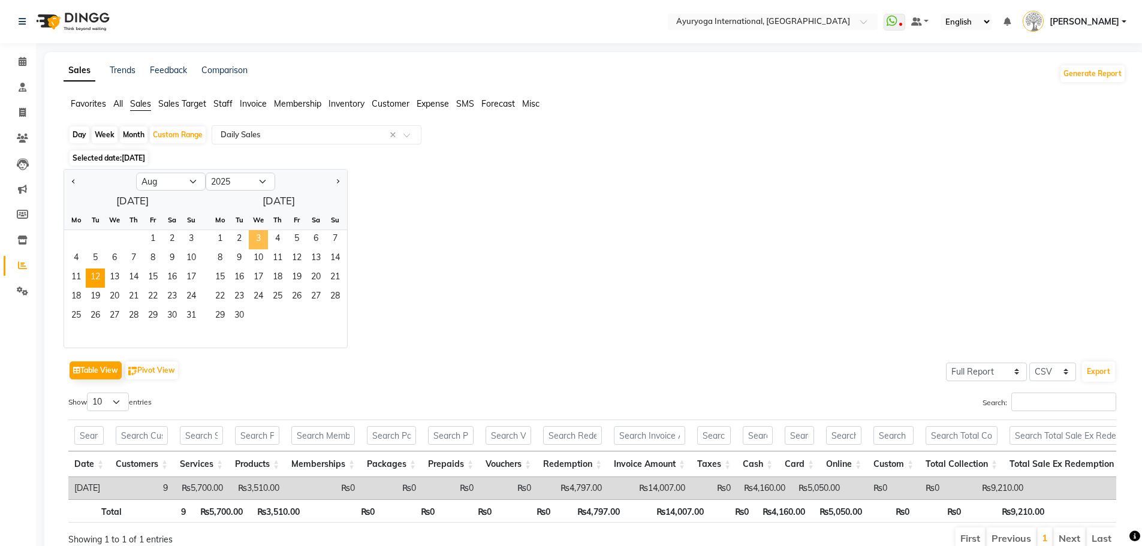
click at [250, 237] on span "3" at bounding box center [258, 239] width 19 height 19
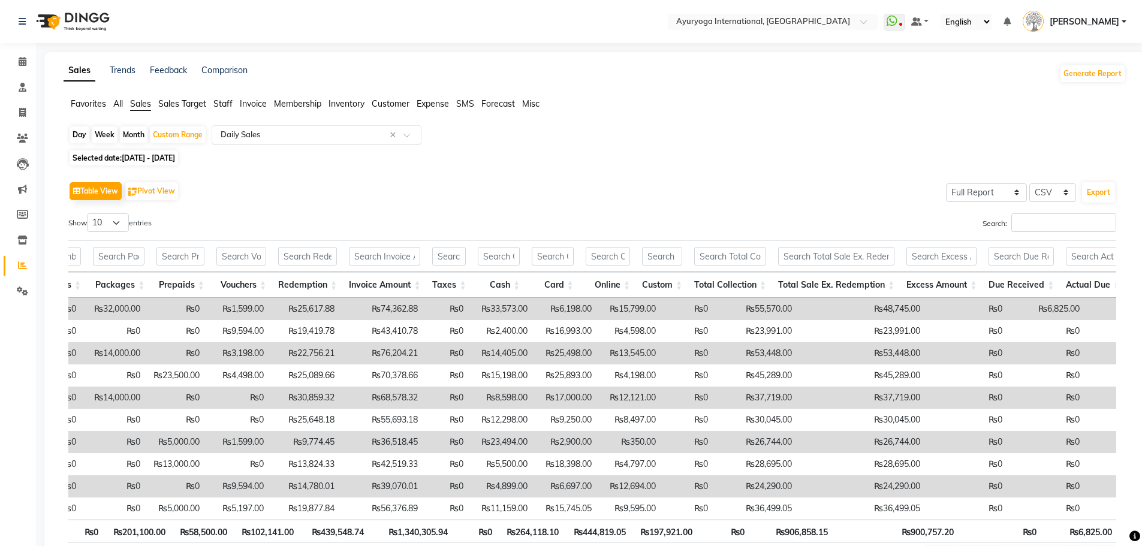
click at [284, 137] on input "text" at bounding box center [304, 135] width 173 height 12
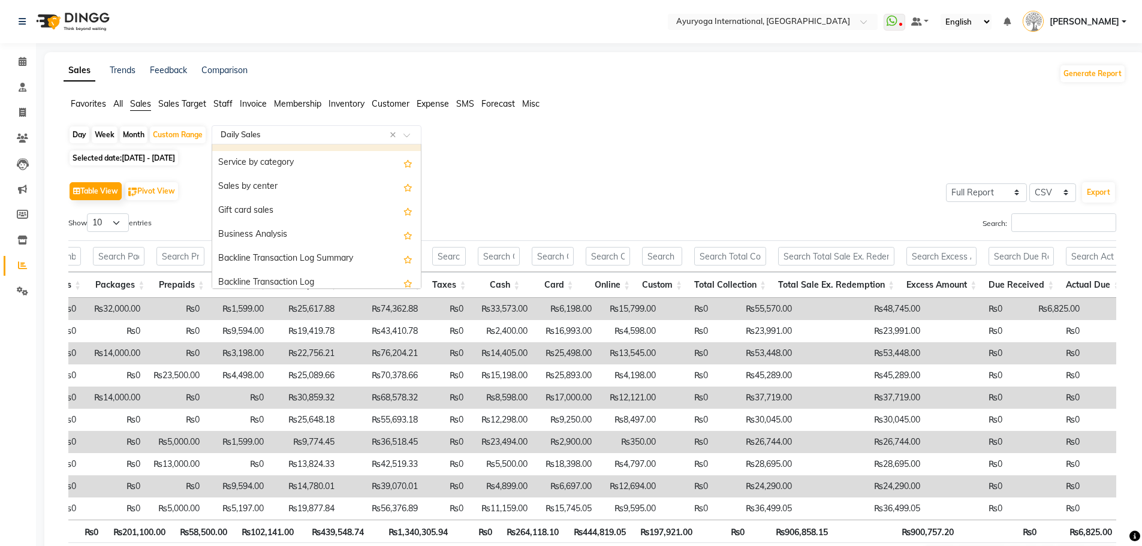
scroll to position [240, 0]
click at [432, 100] on span "Expense" at bounding box center [433, 103] width 32 height 11
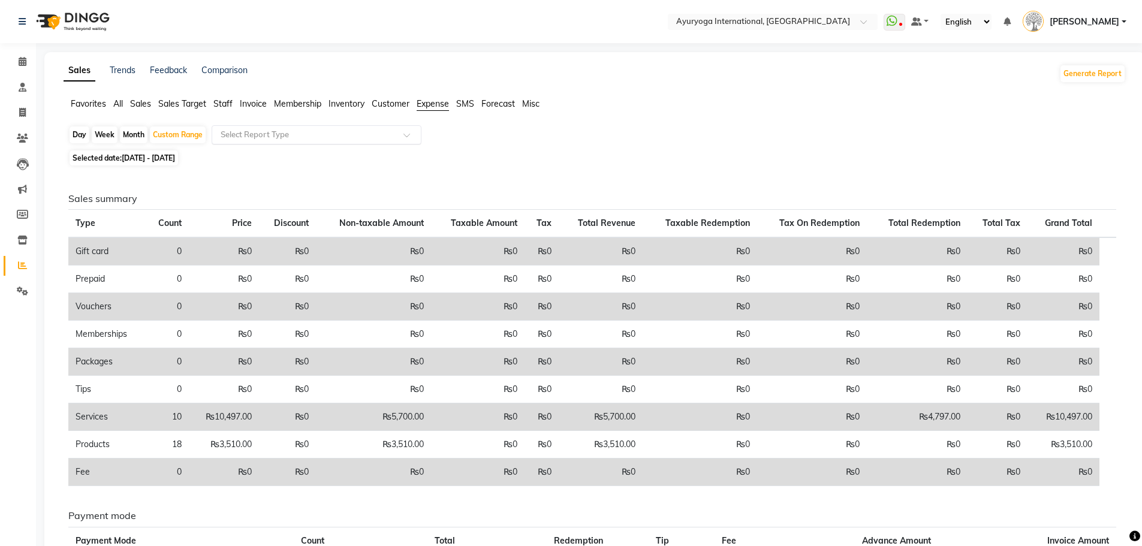
click at [361, 130] on input "text" at bounding box center [304, 135] width 173 height 12
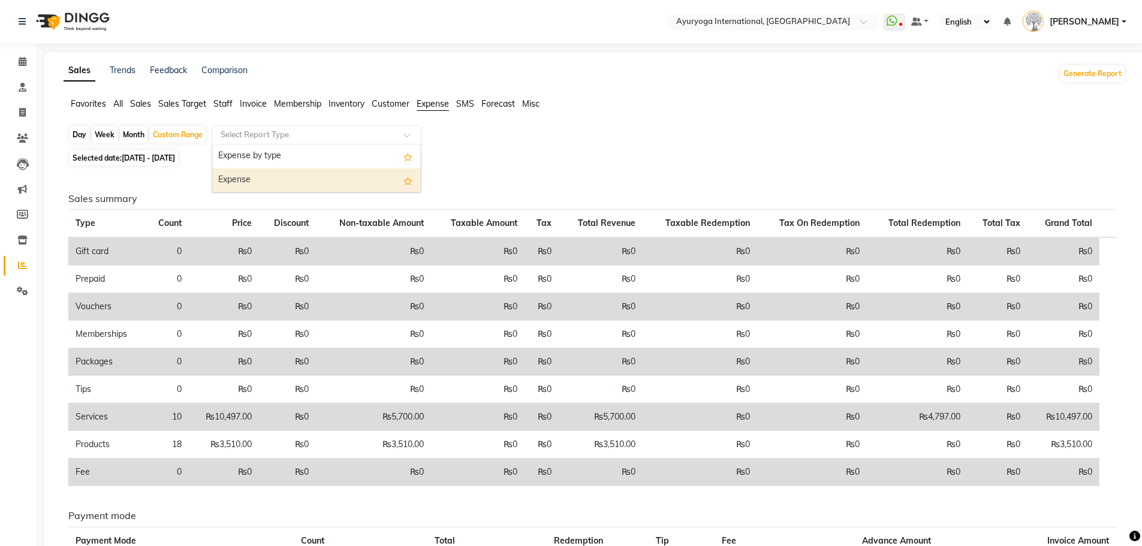
click at [331, 180] on div "Expense" at bounding box center [316, 181] width 209 height 24
select select "full_report"
select select "csv"
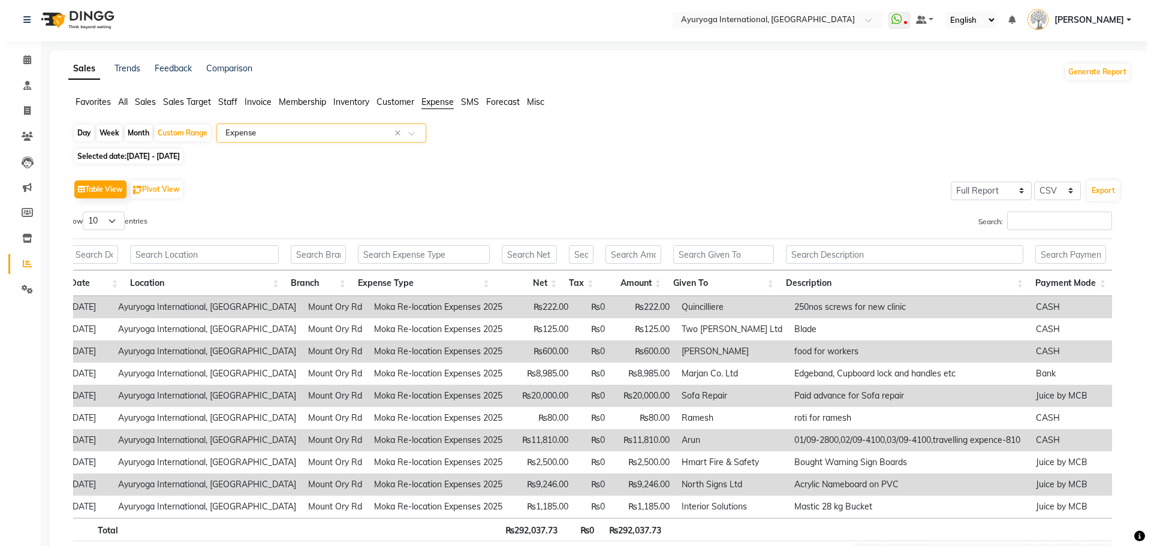
scroll to position [0, 0]
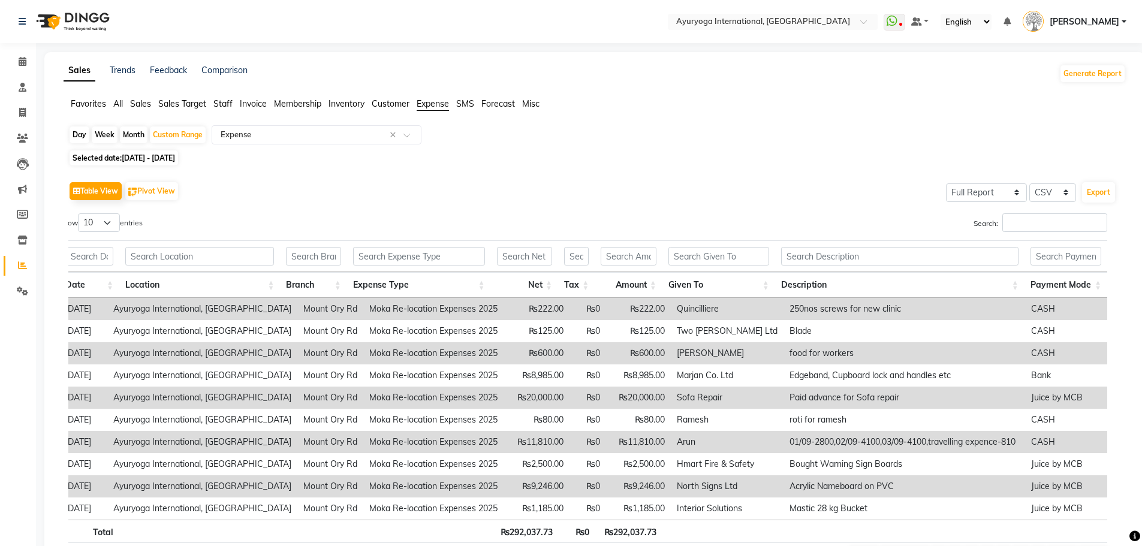
drag, startPoint x: 453, startPoint y: 177, endPoint x: 722, endPoint y: 137, distance: 272.2
click at [722, 137] on div "Day Week Month Custom Range Select Report Type × Expense ×" at bounding box center [594, 136] width 1053 height 22
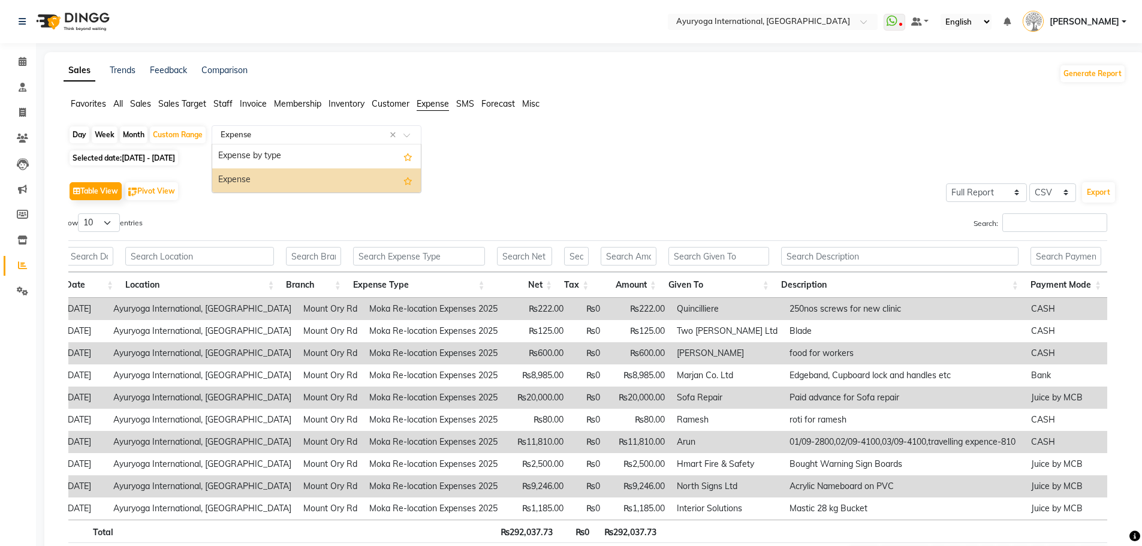
click at [233, 138] on input "text" at bounding box center [304, 135] width 173 height 12
click at [254, 175] on div "Expense" at bounding box center [316, 181] width 209 height 24
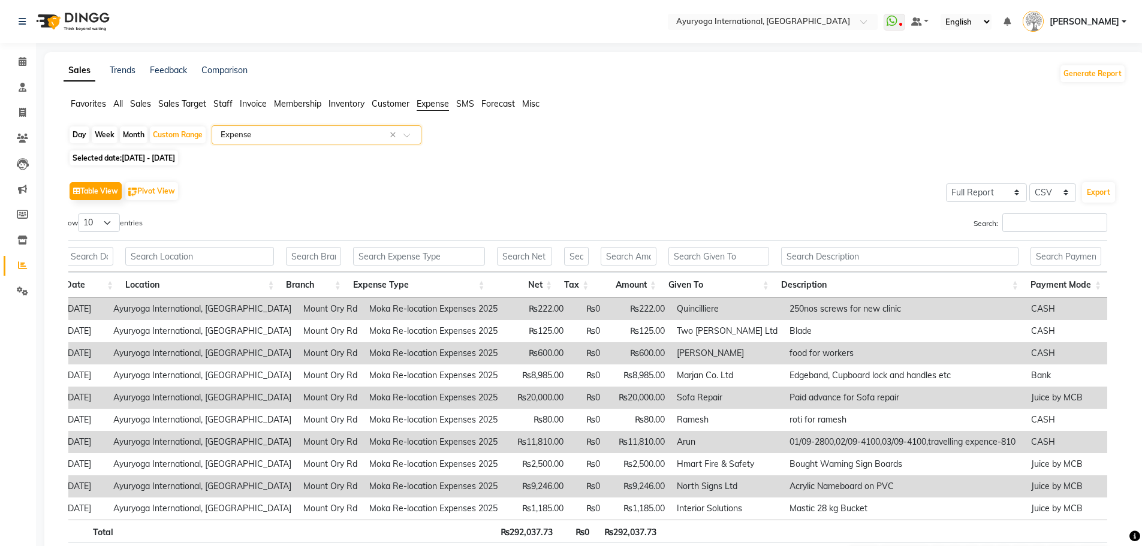
click at [86, 139] on div "Day" at bounding box center [80, 135] width 20 height 17
select select "8"
select select "2025"
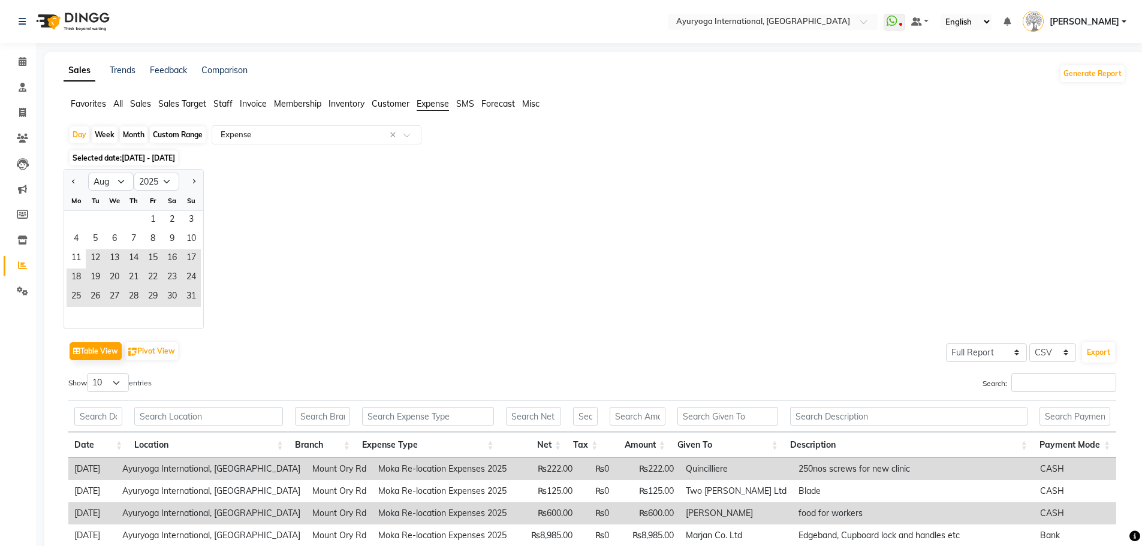
click at [97, 161] on span "Selected date: [DATE] - [DATE]" at bounding box center [124, 158] width 109 height 15
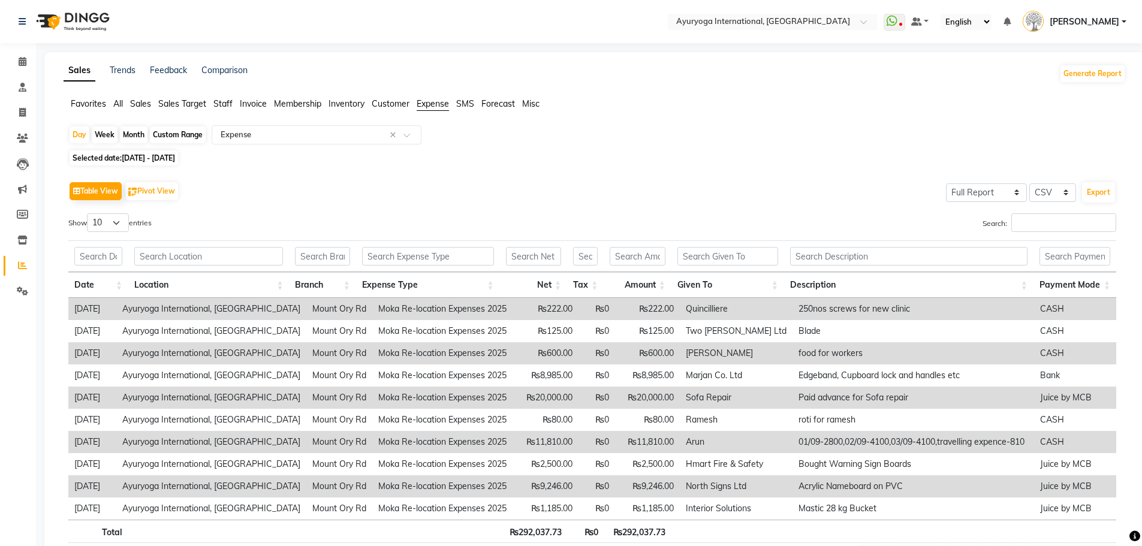
click at [136, 156] on span "[DATE] - [DATE]" at bounding box center [148, 158] width 53 height 9
select select "8"
select select "2025"
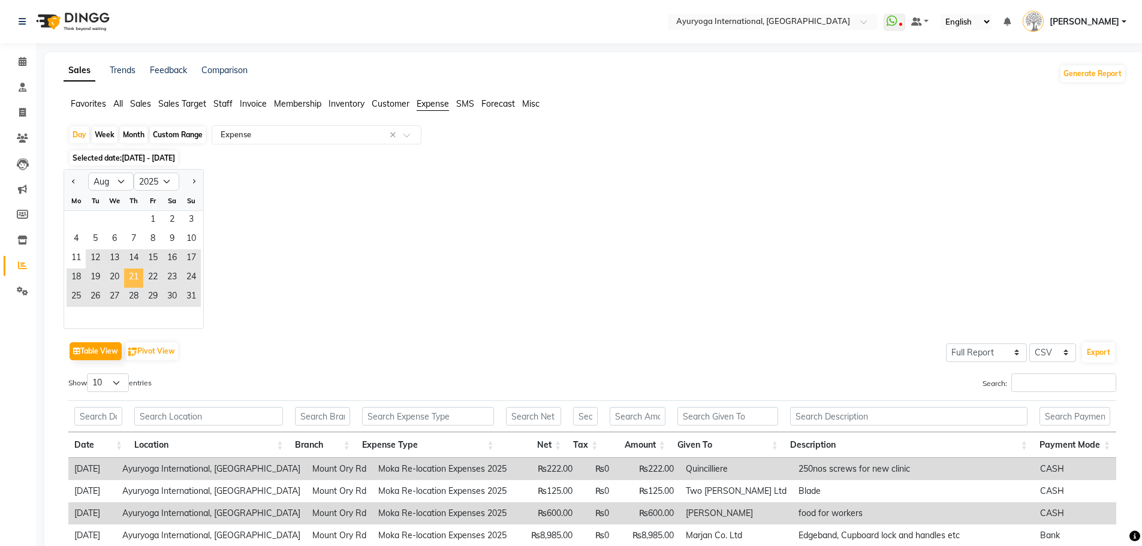
click at [136, 275] on span "21" at bounding box center [133, 278] width 19 height 19
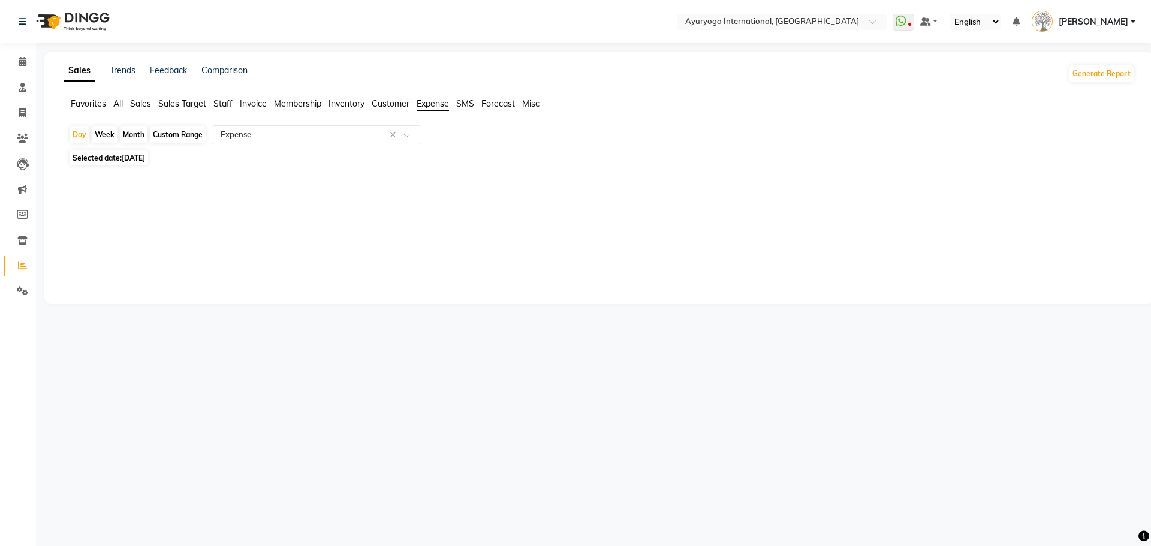
click at [126, 164] on span "Selected date: [DATE]" at bounding box center [109, 158] width 79 height 15
select select "8"
select select "2025"
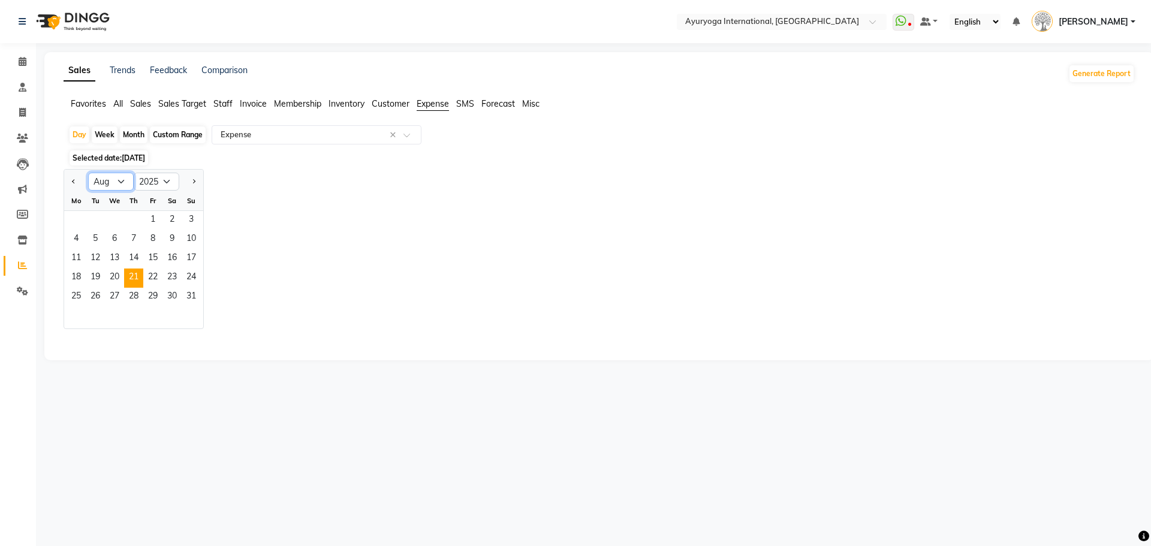
click at [123, 183] on select "Jan Feb Mar Apr May Jun [DATE] Aug Sep Oct Nov Dec" at bounding box center [111, 182] width 46 height 18
select select "9"
click at [88, 173] on select "Jan Feb Mar Apr May Jun [DATE] Aug Sep Oct Nov Dec" at bounding box center [111, 182] width 46 height 18
click at [184, 255] on span "21" at bounding box center [191, 258] width 19 height 19
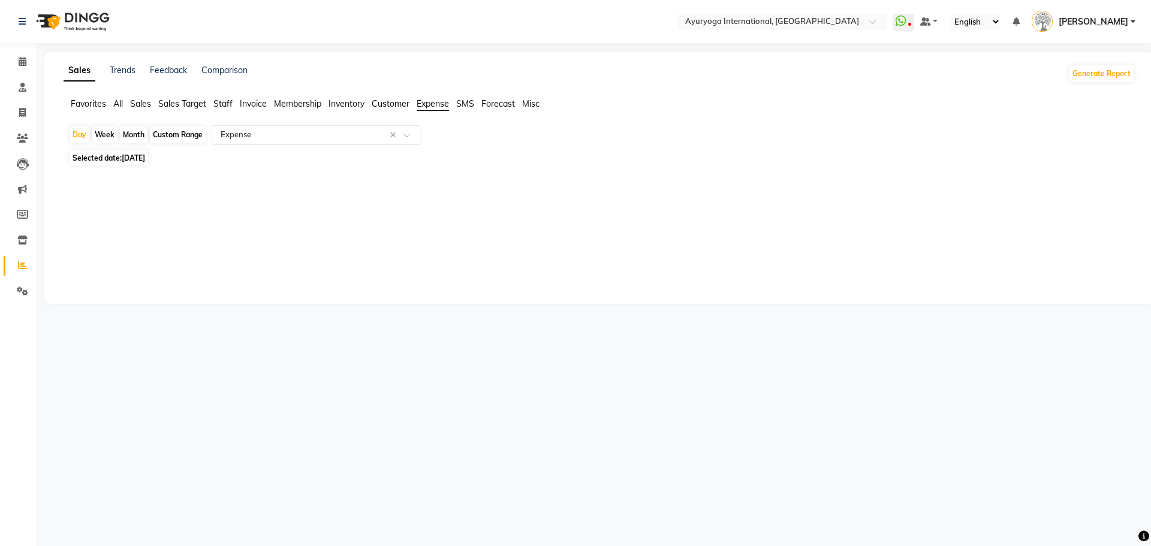
click at [237, 134] on input "text" at bounding box center [304, 135] width 173 height 12
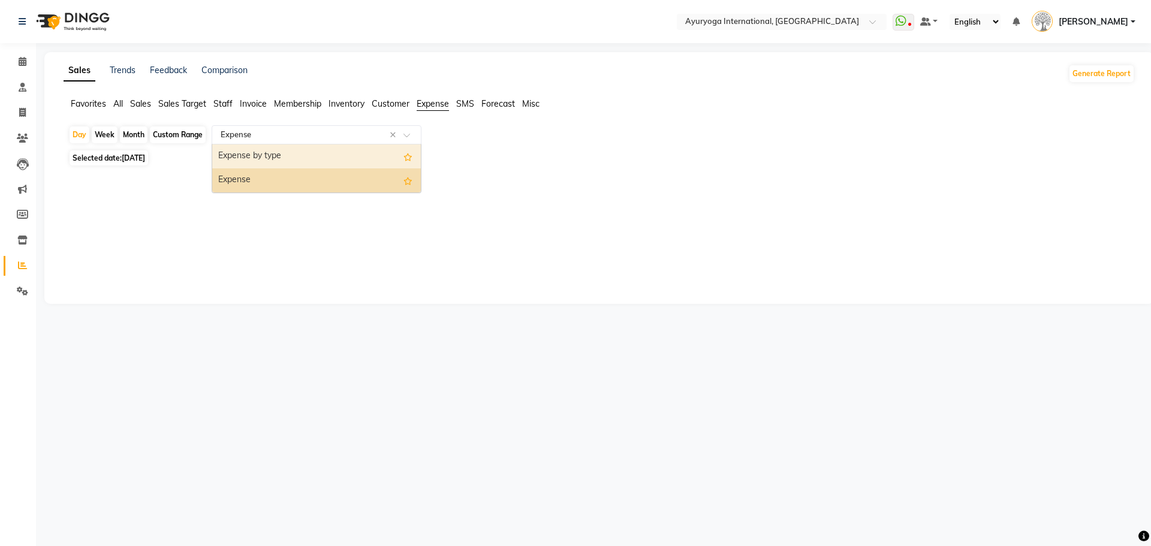
click at [245, 151] on div "Expense by type" at bounding box center [316, 157] width 209 height 24
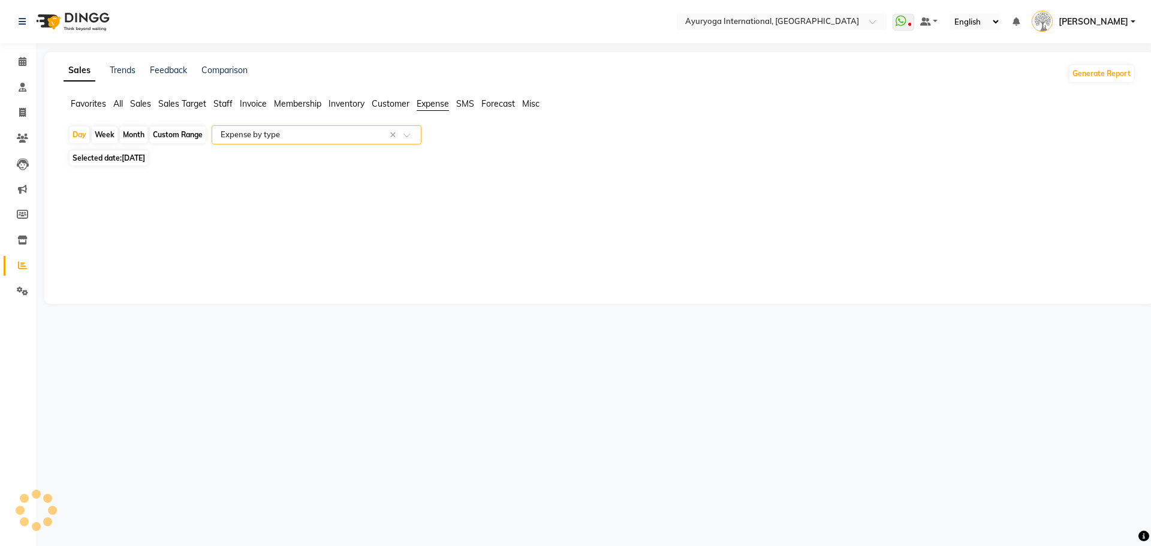
click at [240, 126] on div "Select Report Type × Expense by type ×" at bounding box center [317, 134] width 210 height 19
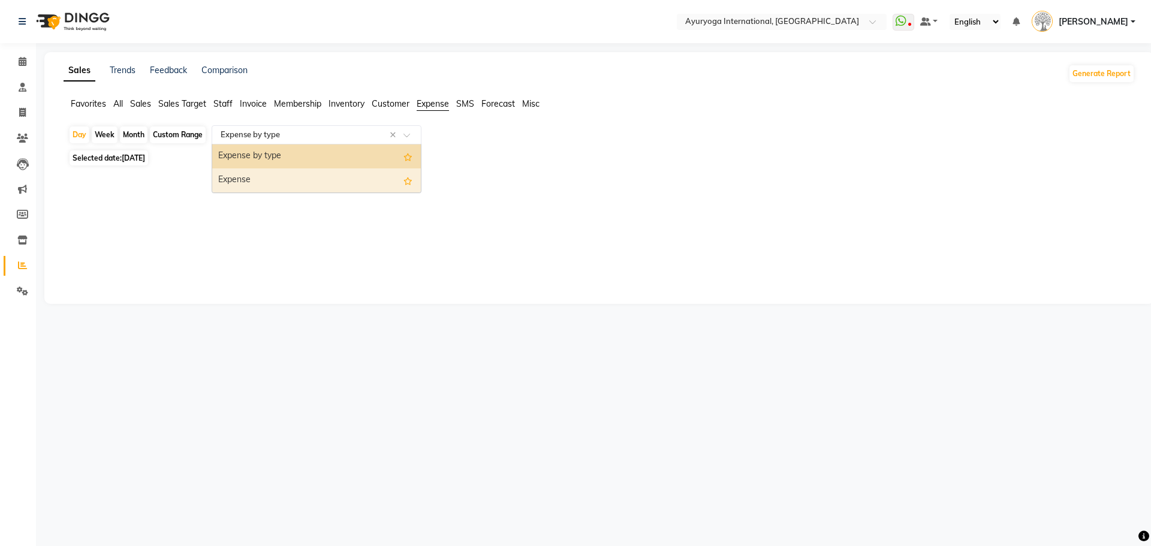
click at [257, 195] on div "Sales Trends Feedback Comparison Generate Report Favorites All Sales Sales Targ…" at bounding box center [599, 178] width 1110 height 252
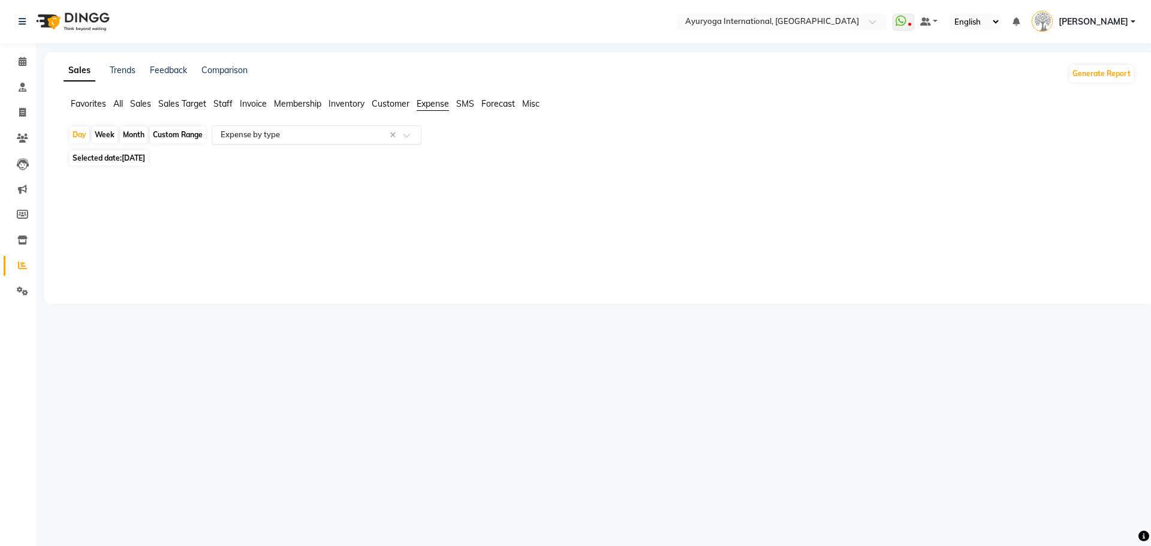
click at [249, 139] on input "text" at bounding box center [304, 135] width 173 height 12
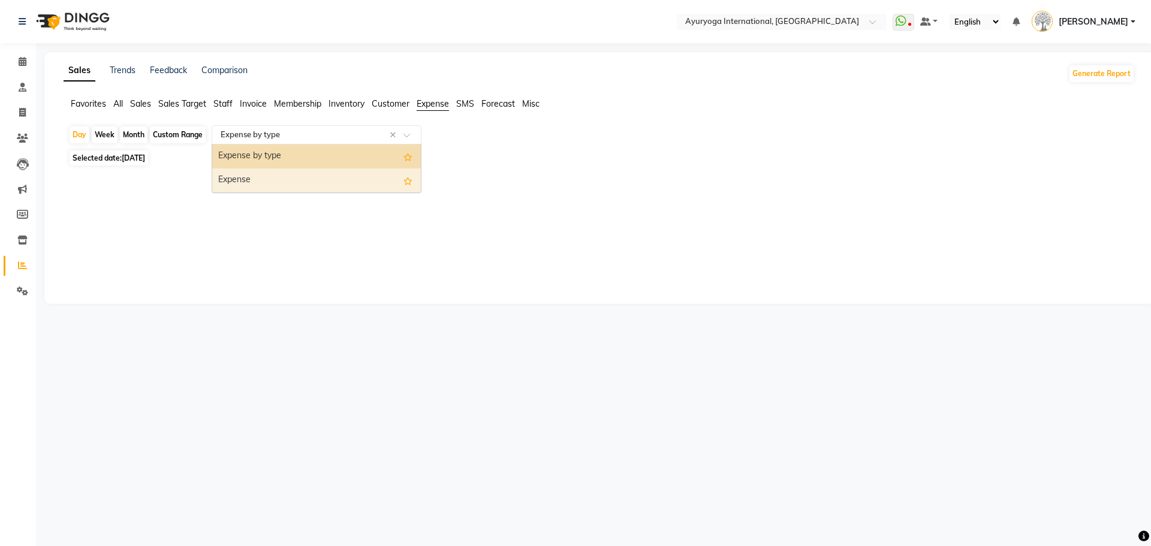
click at [251, 173] on div "Expense" at bounding box center [316, 181] width 209 height 24
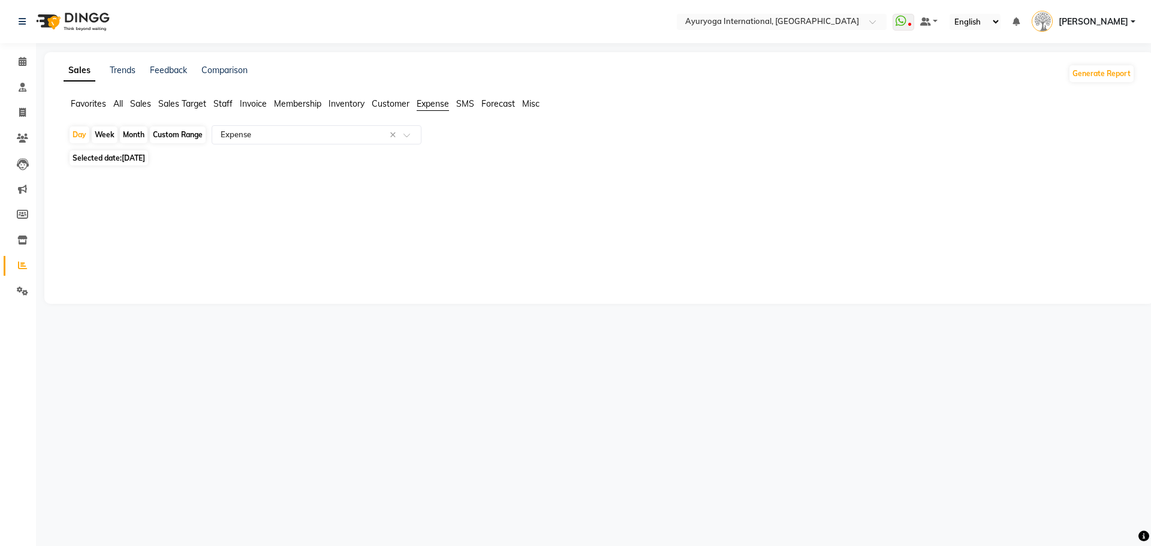
click at [145, 157] on span "[DATE]" at bounding box center [133, 158] width 23 height 9
select select "9"
select select "2025"
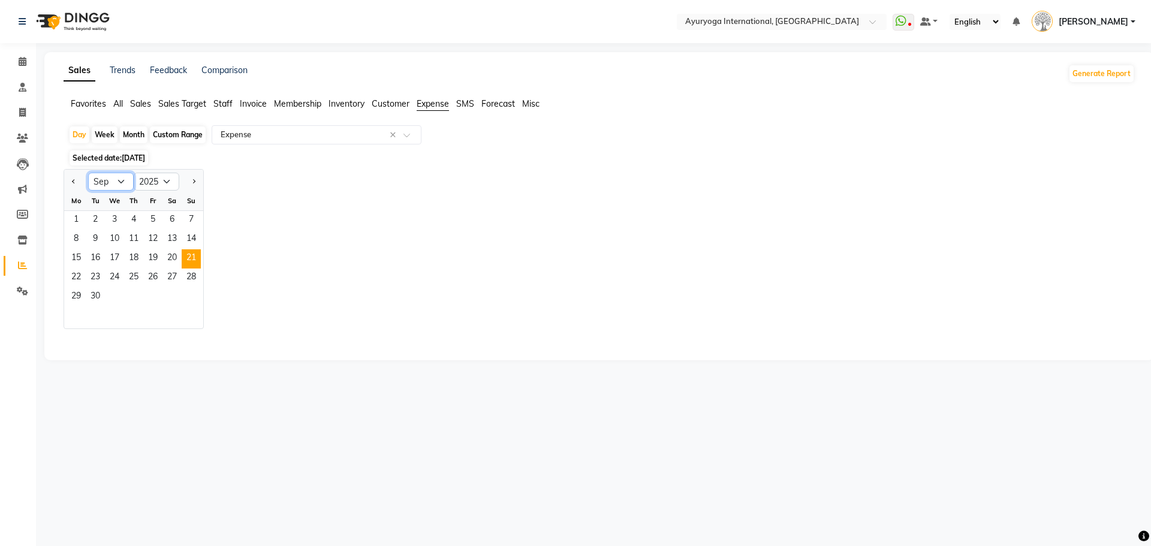
click at [92, 181] on select "Jan Feb Mar Apr May Jun [DATE] Aug Sep Oct Nov Dec" at bounding box center [111, 182] width 46 height 18
select select "8"
click at [88, 173] on select "Jan Feb Mar Apr May Jun [DATE] Aug Sep Oct Nov Dec" at bounding box center [111, 182] width 46 height 18
click at [183, 293] on span "31" at bounding box center [191, 297] width 19 height 19
select select "full_report"
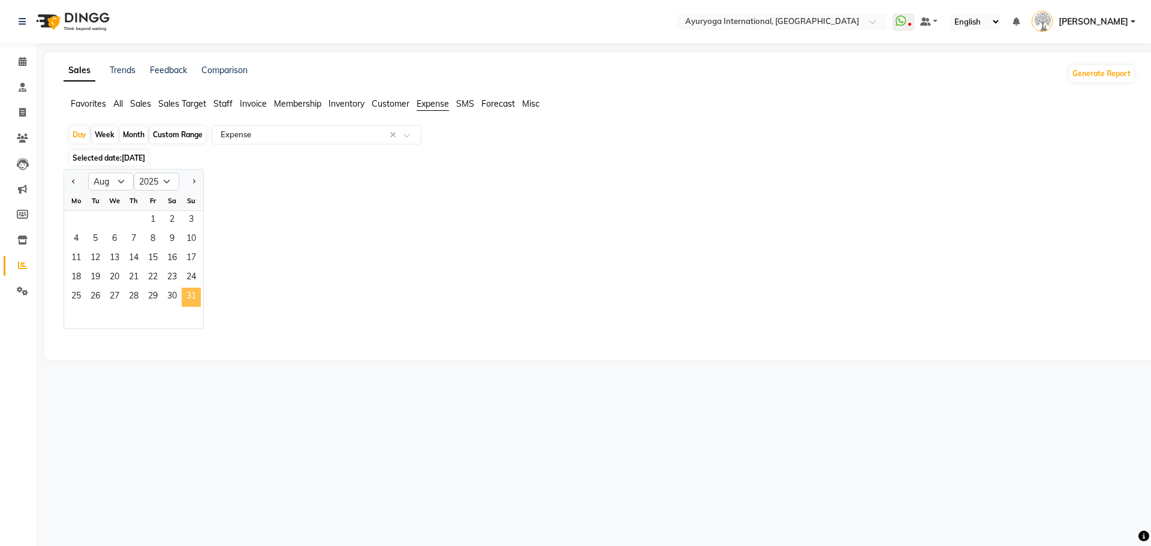
select select "csv"
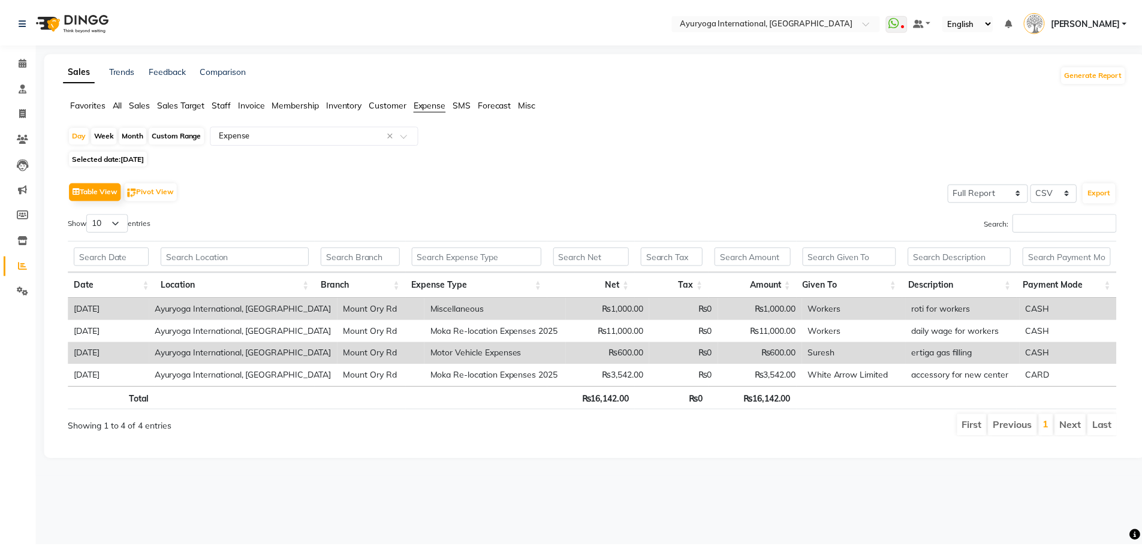
scroll to position [0, 9]
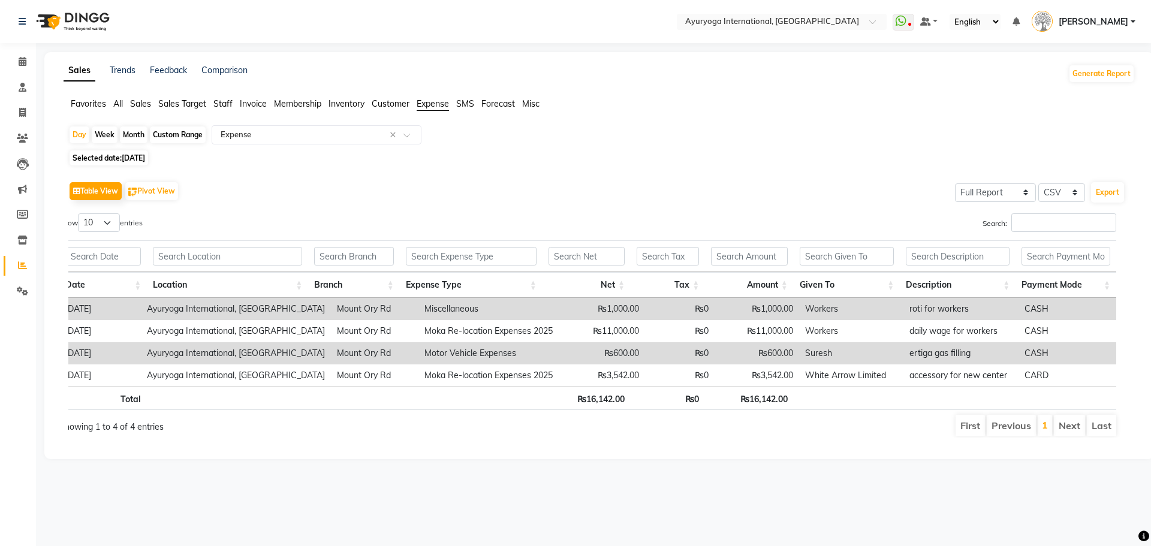
click at [553, 213] on div "Show 10 25 50 100 entries" at bounding box center [319, 224] width 520 height 23
click at [515, 130] on div "Day Week Month Custom Range Select Report Type × Expense ×" at bounding box center [599, 136] width 1062 height 22
click at [127, 155] on span "[DATE]" at bounding box center [133, 158] width 23 height 9
select select "8"
select select "2025"
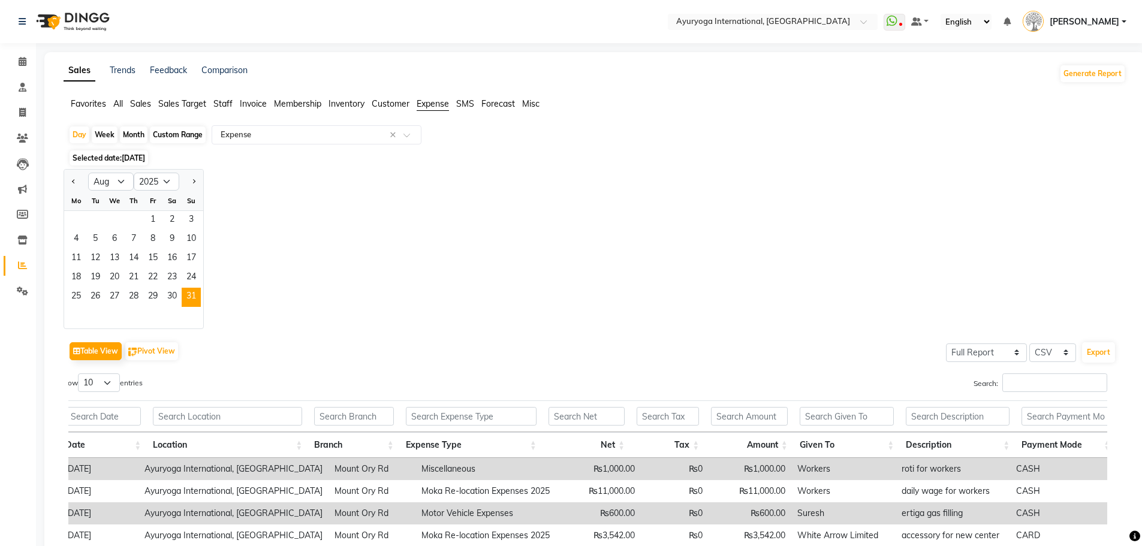
click at [125, 194] on div "Th" at bounding box center [133, 200] width 19 height 19
click at [118, 180] on select "Jan Feb Mar Apr May Jun [DATE] Aug Sep Oct Nov Dec" at bounding box center [111, 182] width 46 height 18
select select "9"
click at [88, 173] on select "Jan Feb Mar Apr May Jun [DATE] Aug Sep Oct Nov Dec" at bounding box center [111, 182] width 46 height 18
click at [155, 272] on span "26" at bounding box center [152, 278] width 19 height 19
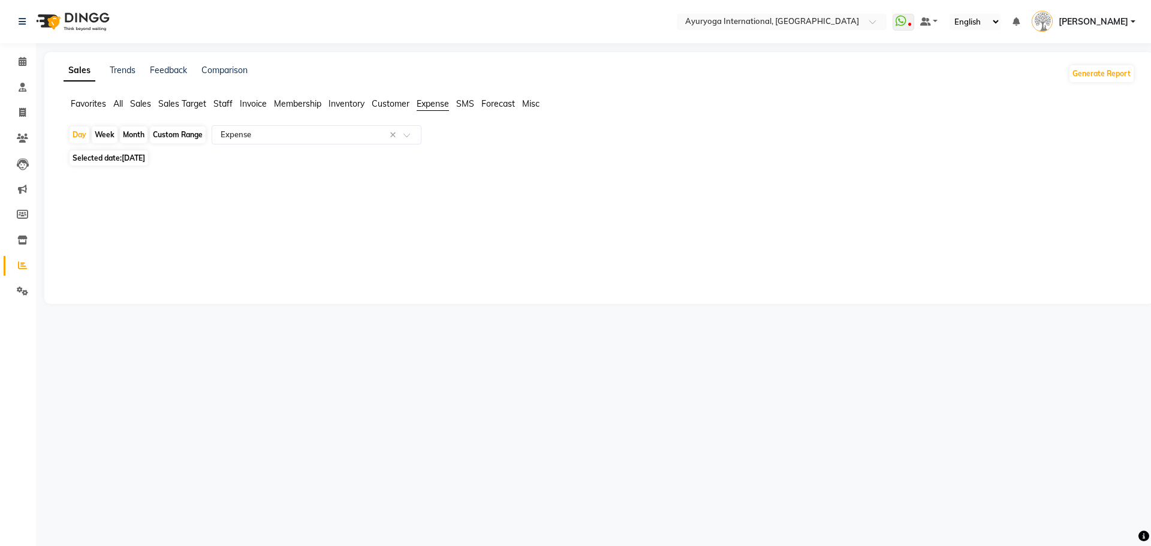
click at [121, 165] on span "Selected date: [DATE]" at bounding box center [109, 158] width 79 height 15
select select "9"
select select "2025"
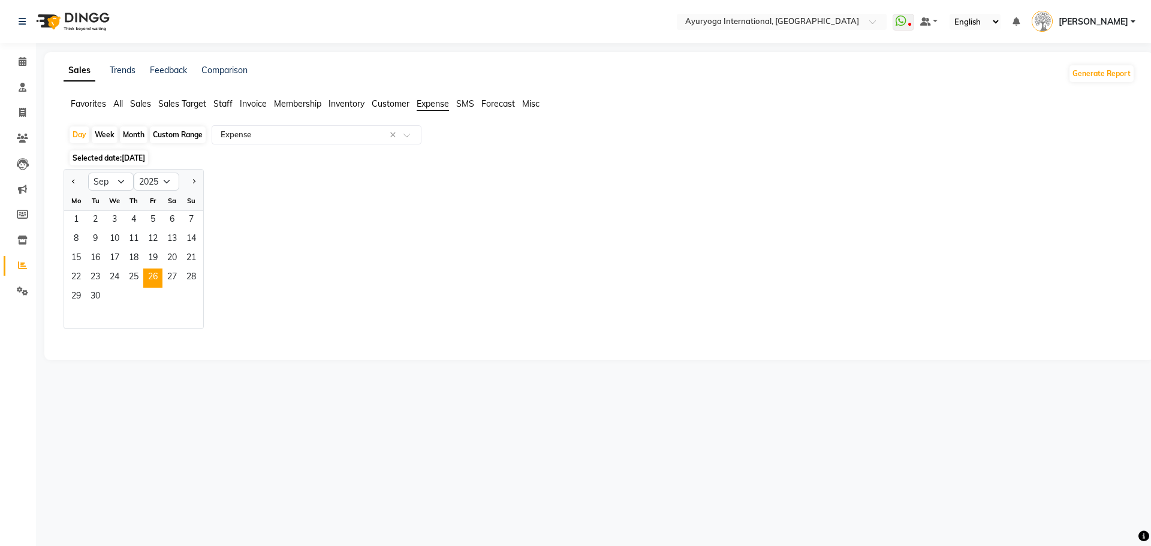
click at [121, 160] on span "Selected date: [DATE]" at bounding box center [109, 158] width 79 height 15
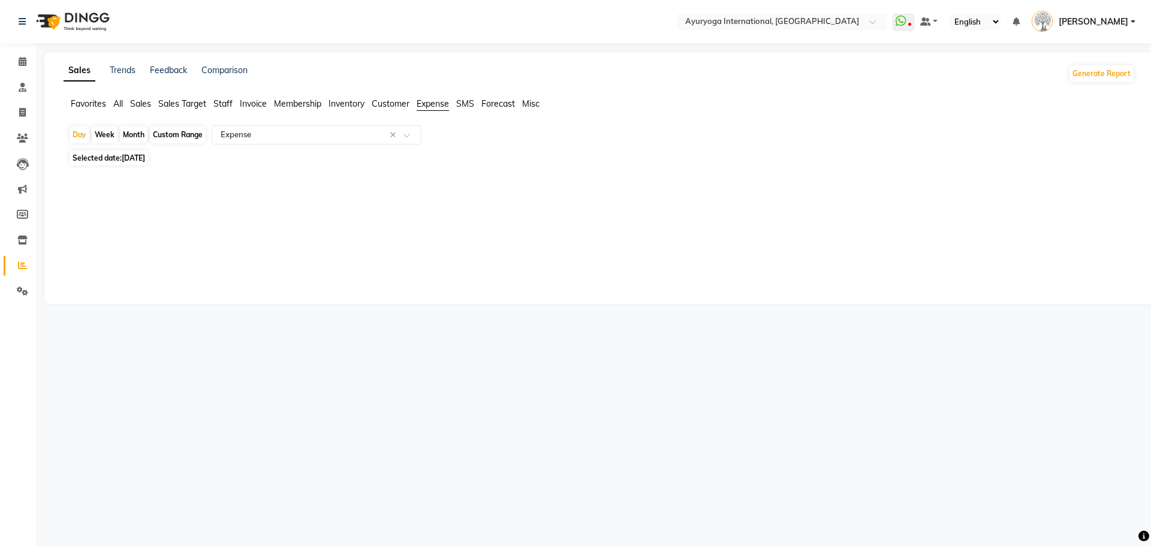
click at [121, 161] on span "Selected date: [DATE]" at bounding box center [109, 158] width 79 height 15
select select "9"
select select "2025"
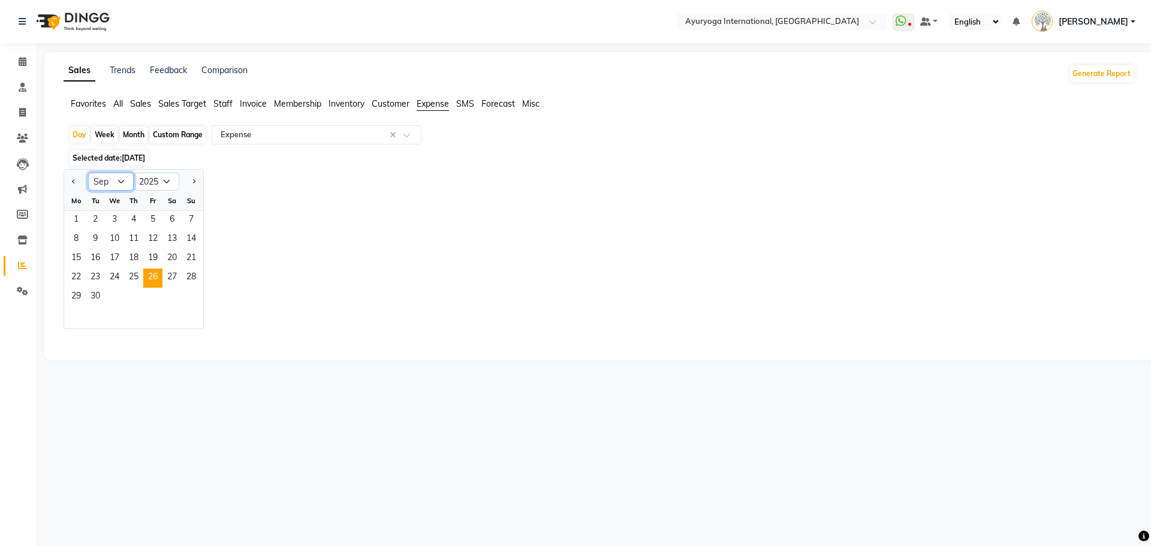
click at [121, 179] on select "Jan Feb Mar Apr May Jun [DATE] Aug Sep Oct Nov Dec" at bounding box center [111, 182] width 46 height 18
select select "8"
click at [88, 173] on select "Jan Feb Mar Apr May Jun [DATE] Aug Sep Oct Nov Dec" at bounding box center [111, 182] width 46 height 18
click at [96, 296] on span "26" at bounding box center [95, 297] width 19 height 19
select select "full_report"
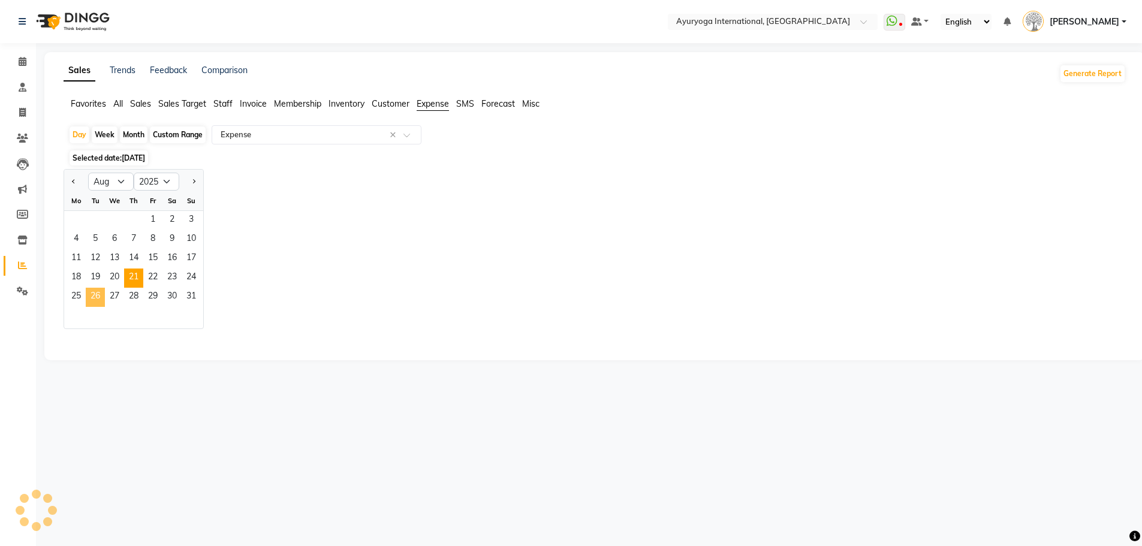
select select "csv"
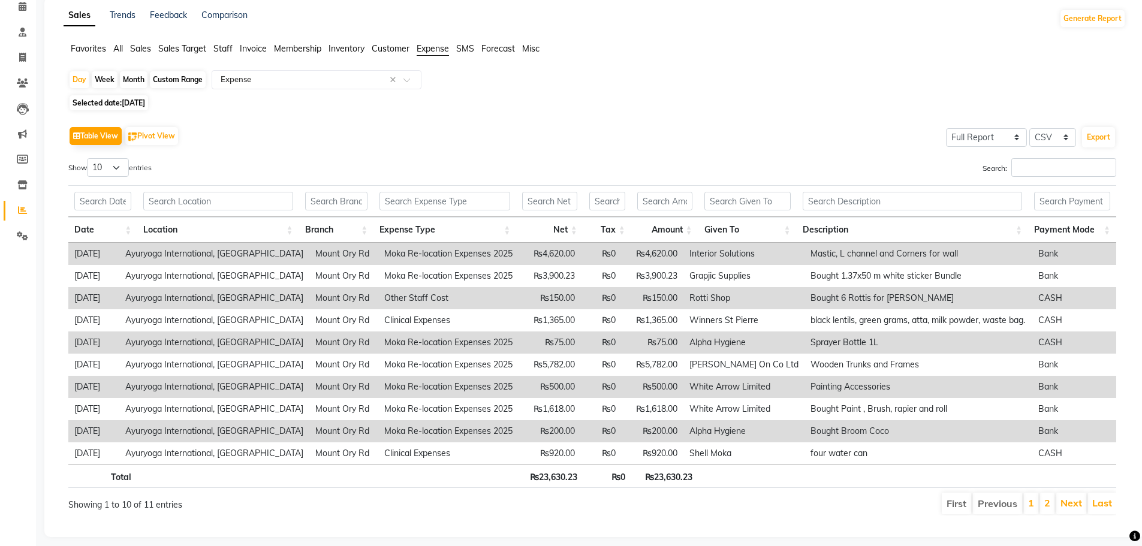
scroll to position [73, 0]
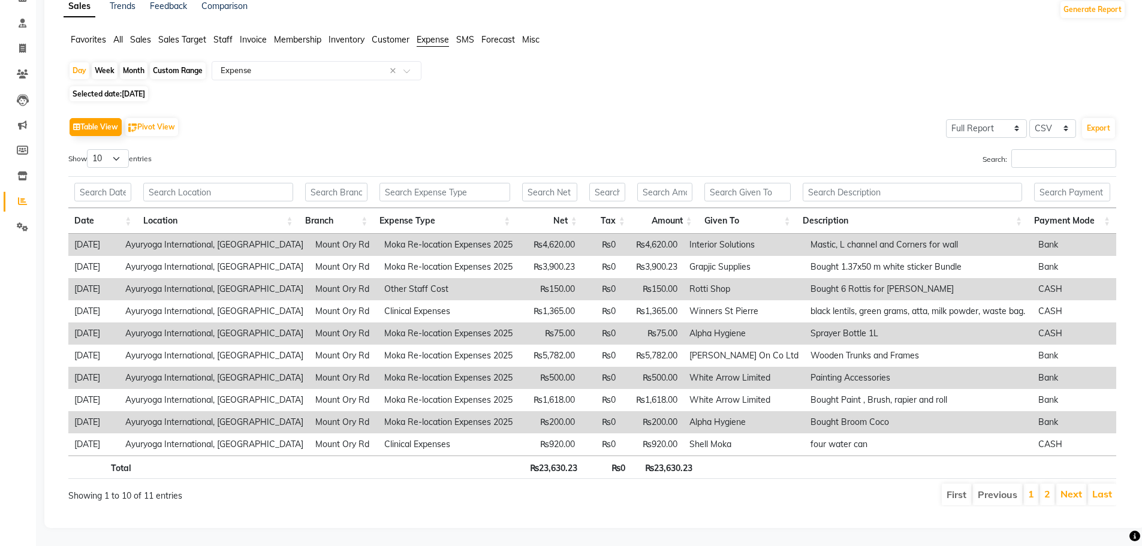
click at [145, 89] on span "[DATE]" at bounding box center [133, 93] width 23 height 9
select select "8"
select select "2025"
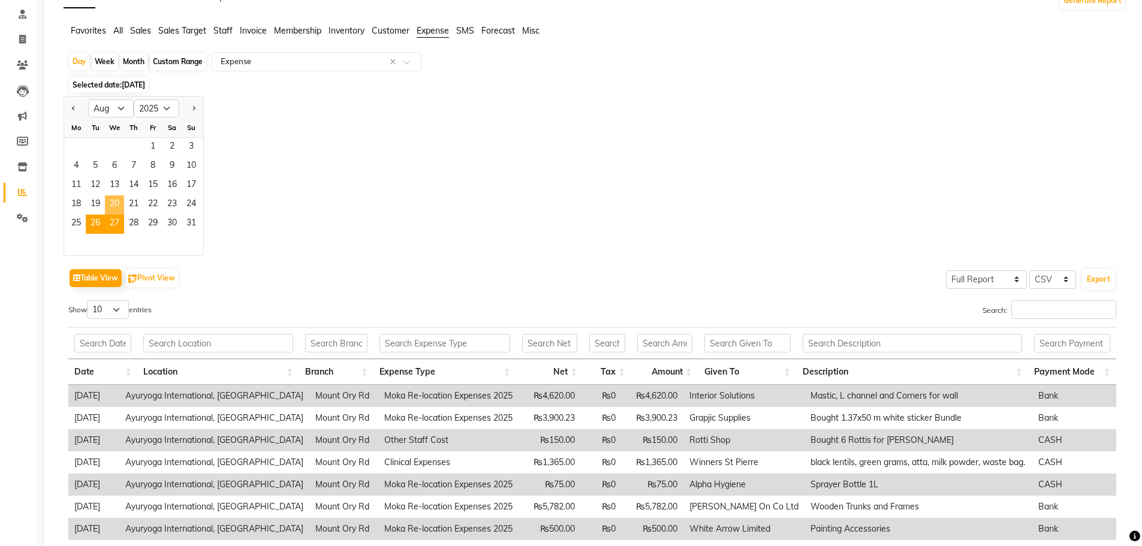
click at [117, 215] on span "27" at bounding box center [114, 224] width 19 height 19
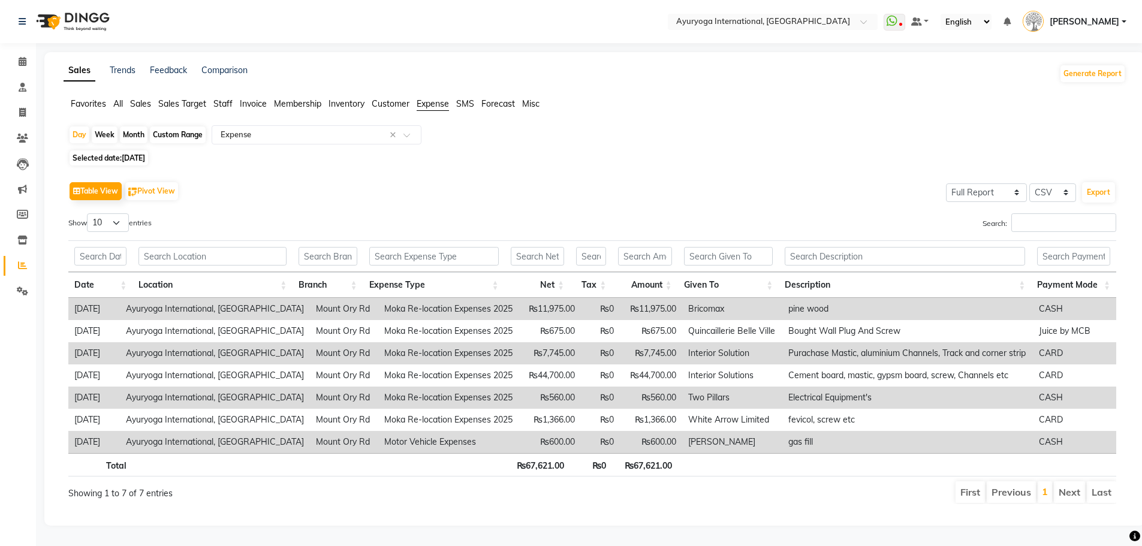
scroll to position [7, 0]
click at [132, 154] on span "[DATE]" at bounding box center [133, 158] width 23 height 9
select select "8"
select select "2025"
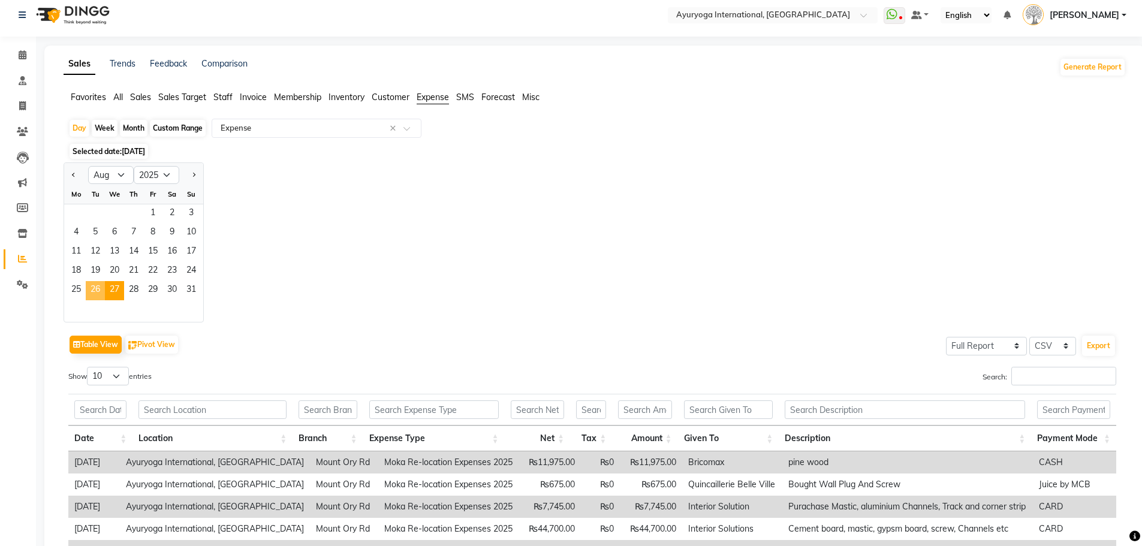
click at [97, 290] on span "26" at bounding box center [95, 290] width 19 height 19
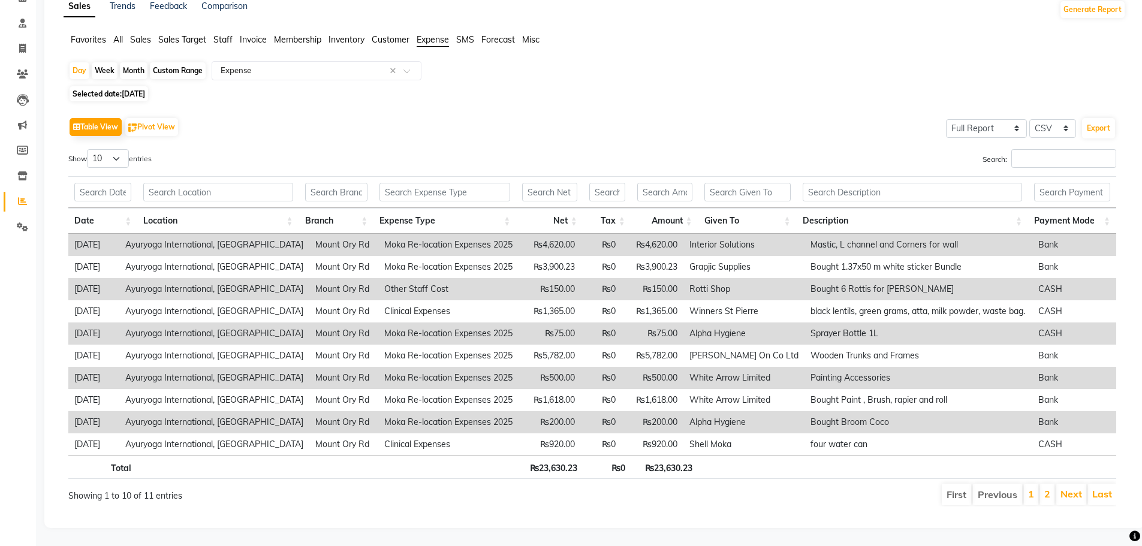
scroll to position [73, 0]
drag, startPoint x: 584, startPoint y: 433, endPoint x: 553, endPoint y: 121, distance: 314.0
click at [553, 121] on div "Table View Pivot View Select Full Report Filtered Report Select CSV PDF Export" at bounding box center [592, 127] width 1048 height 25
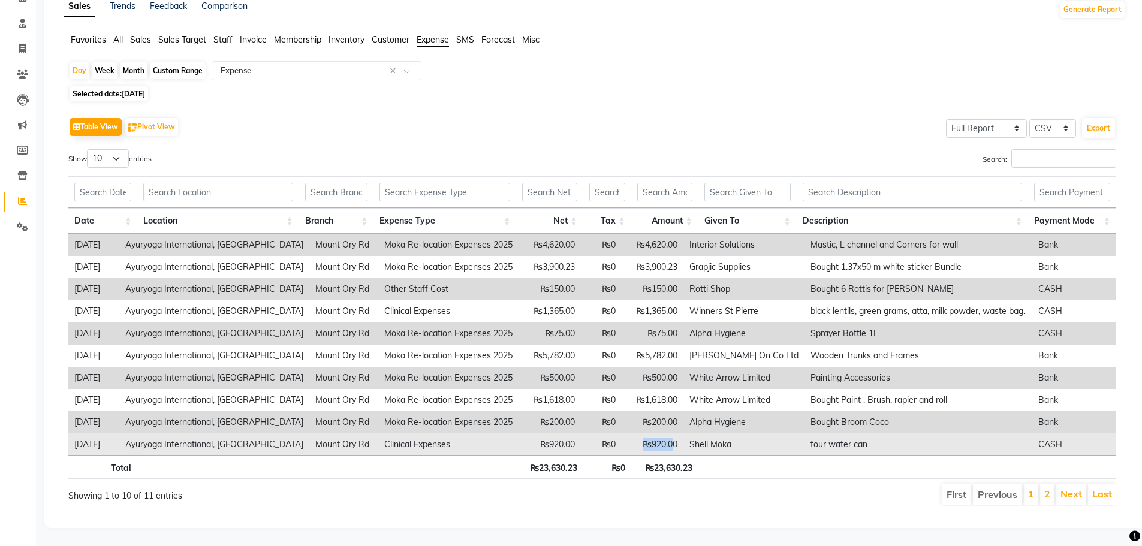
drag, startPoint x: 652, startPoint y: 429, endPoint x: 687, endPoint y: 435, distance: 35.3
click at [684, 435] on td "₨920.00" at bounding box center [653, 445] width 62 height 22
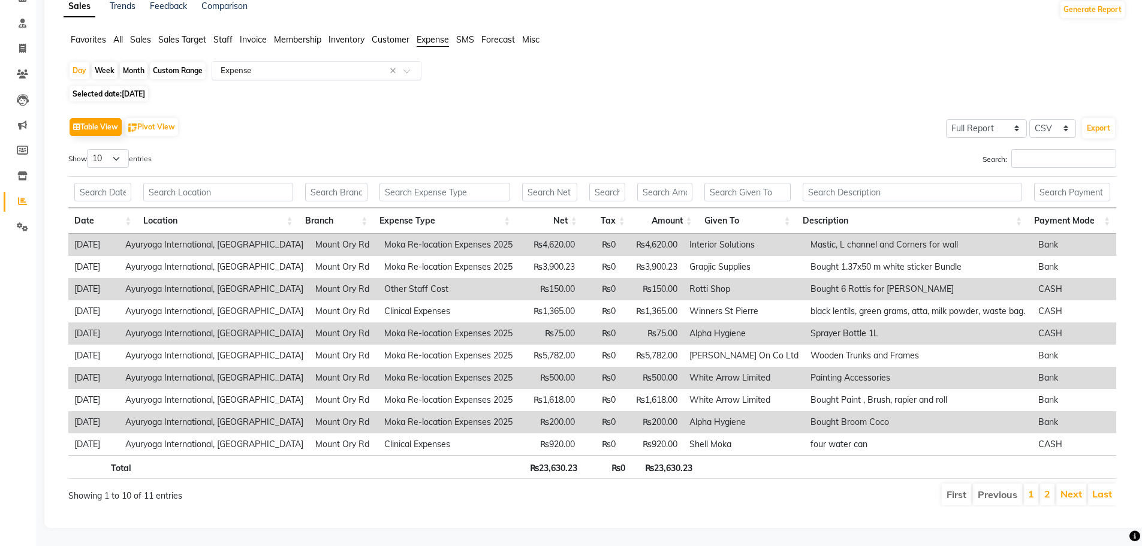
click at [371, 65] on input "text" at bounding box center [304, 71] width 173 height 12
click at [472, 61] on div "Day Week Month Custom Range Select Report Type × Expense × Expense by type Expe…" at bounding box center [594, 72] width 1053 height 22
click at [274, 65] on input "text" at bounding box center [304, 71] width 173 height 12
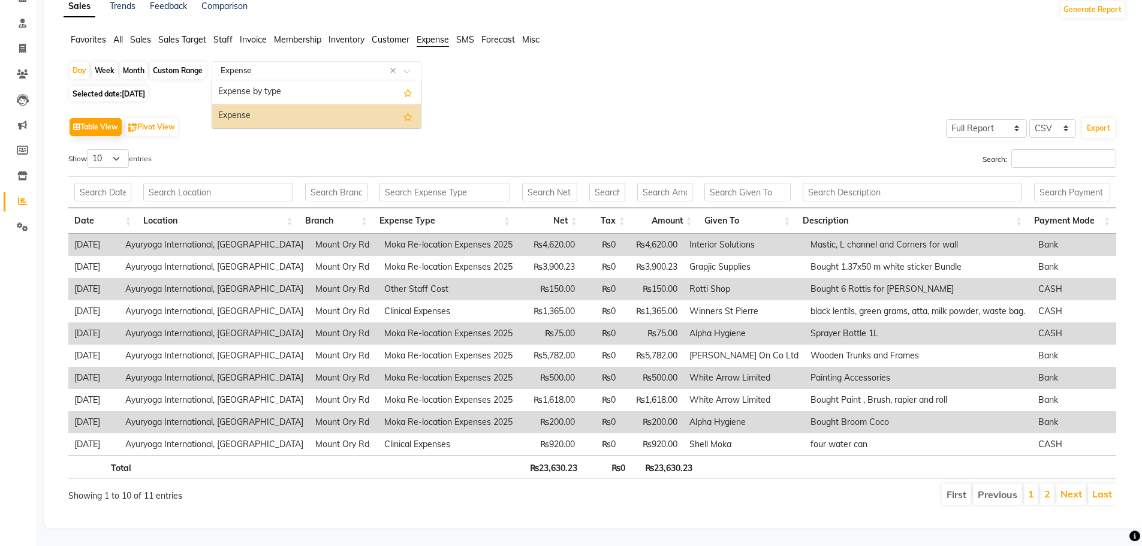
click at [515, 88] on div "Selected date: [DATE]" at bounding box center [597, 94] width 1058 height 13
click at [345, 68] on div "Select Report Type × Expense ×" at bounding box center [317, 70] width 210 height 19
click at [455, 88] on div "Selected date: [DATE]" at bounding box center [597, 94] width 1058 height 13
click at [145, 89] on span "[DATE]" at bounding box center [133, 93] width 23 height 9
select select "8"
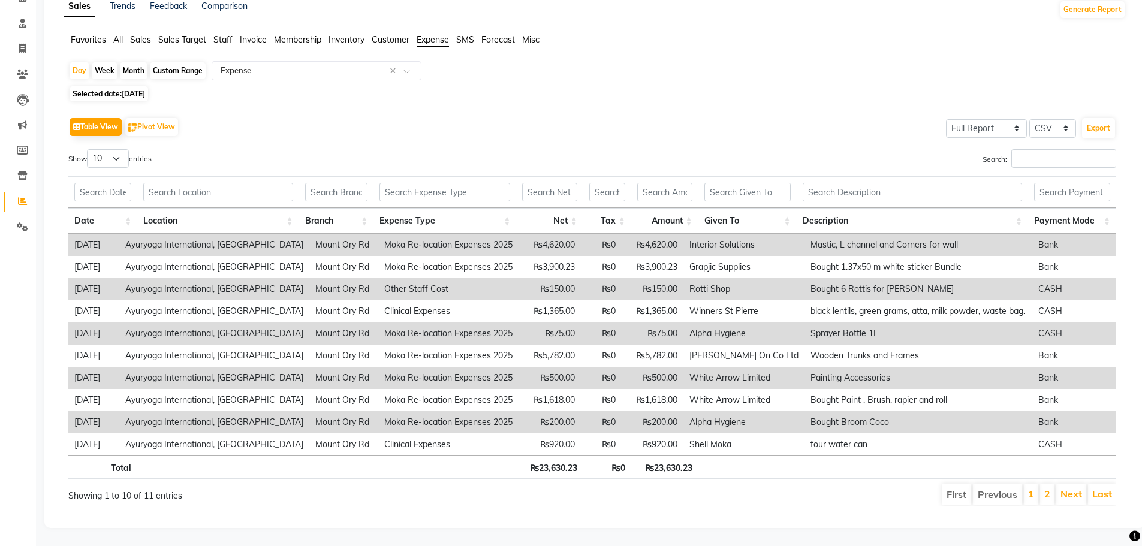
select select "2025"
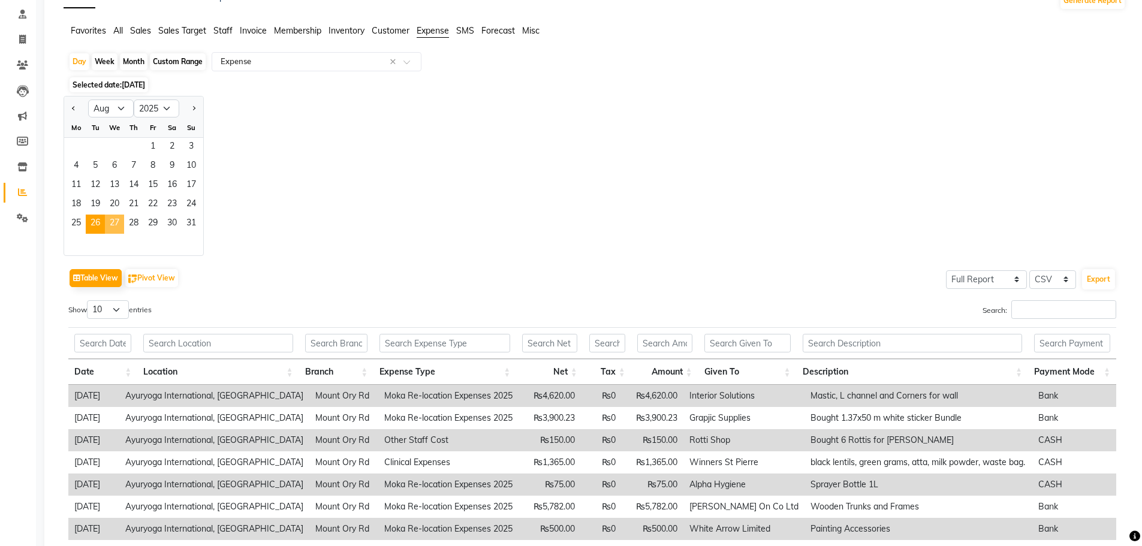
click at [110, 217] on span "27" at bounding box center [114, 224] width 19 height 19
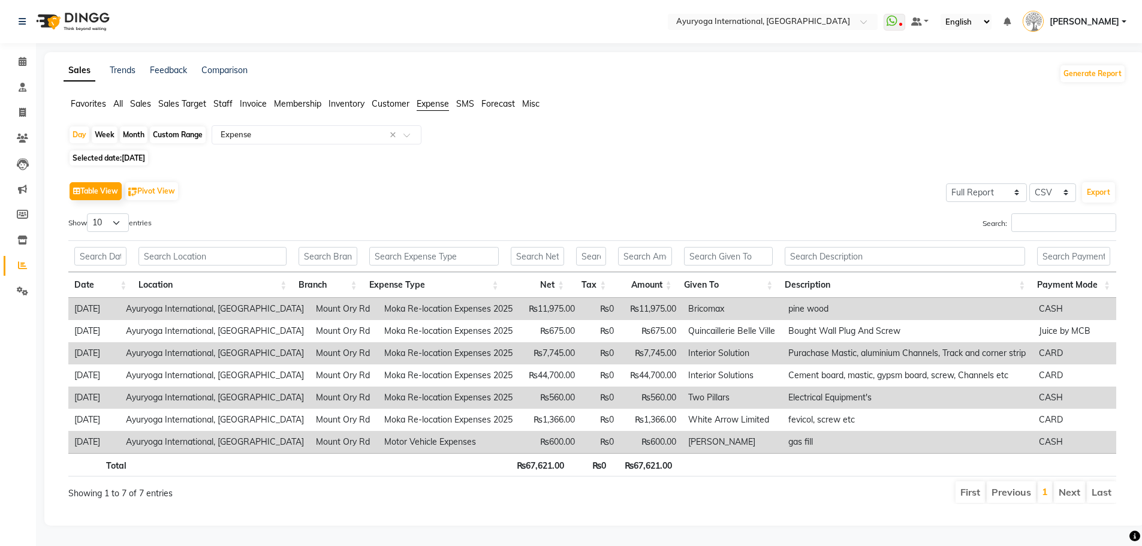
scroll to position [7, 0]
click at [145, 154] on span "[DATE]" at bounding box center [133, 158] width 23 height 9
select select "8"
select select "2025"
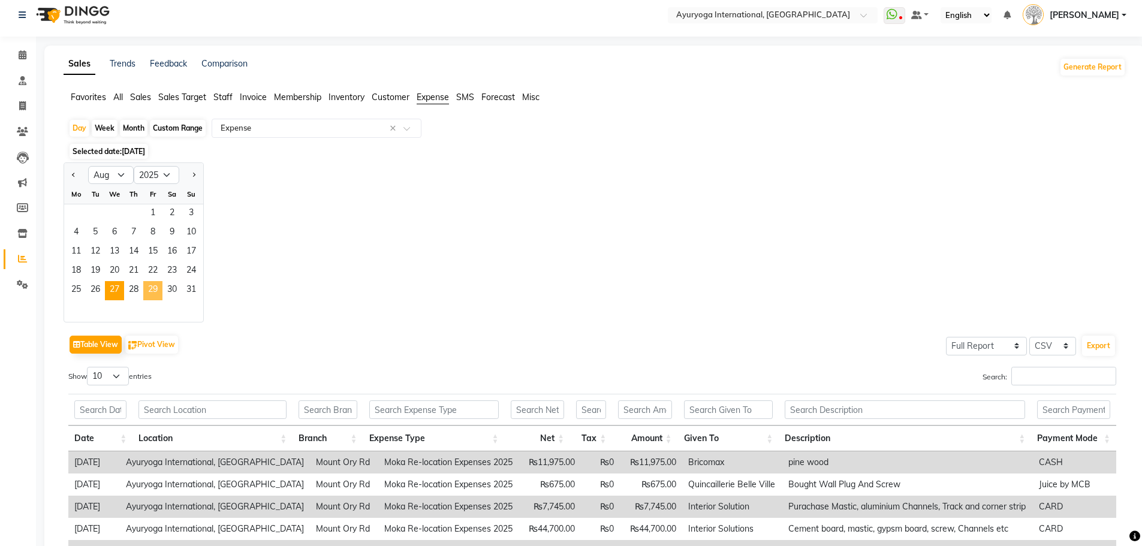
click at [155, 288] on span "29" at bounding box center [152, 290] width 19 height 19
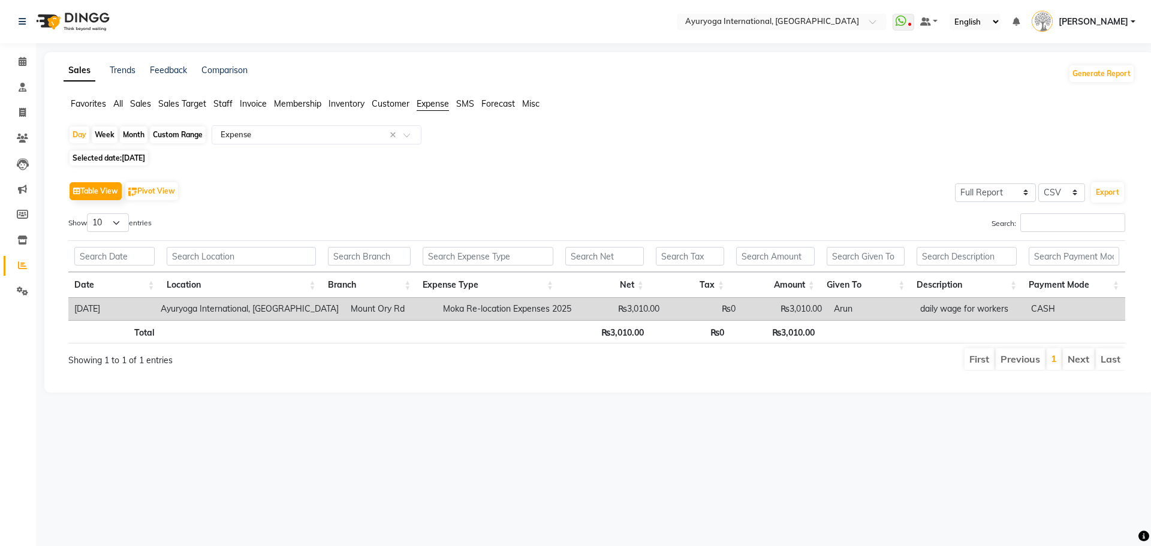
click at [622, 72] on div "Sales Trends Feedback Comparison Generate Report" at bounding box center [599, 73] width 1086 height 19
